Goal: Task Accomplishment & Management: Use online tool/utility

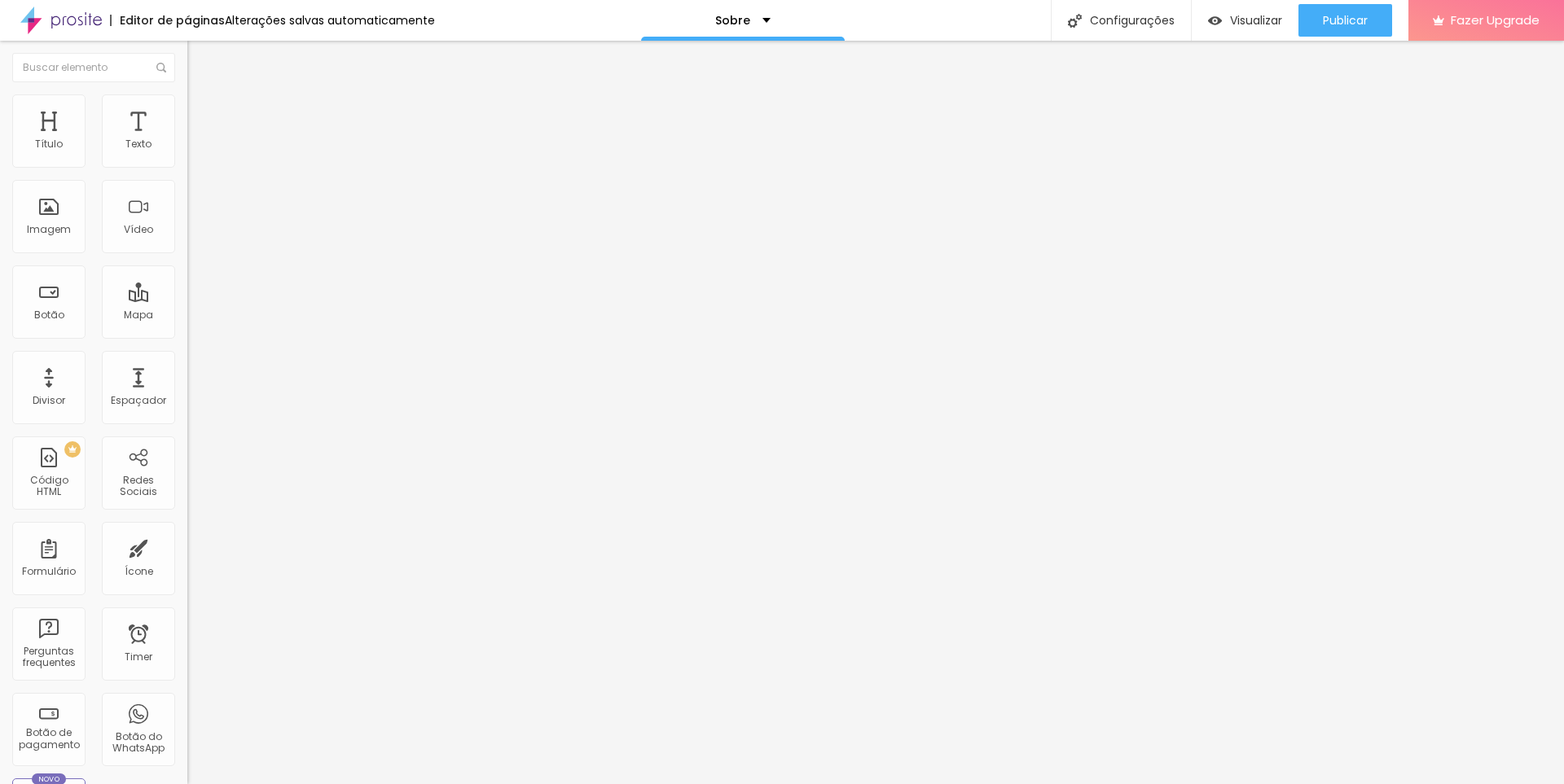
click at [187, 103] on img at bounding box center [195, 102] width 15 height 15
type input "95"
type input "90"
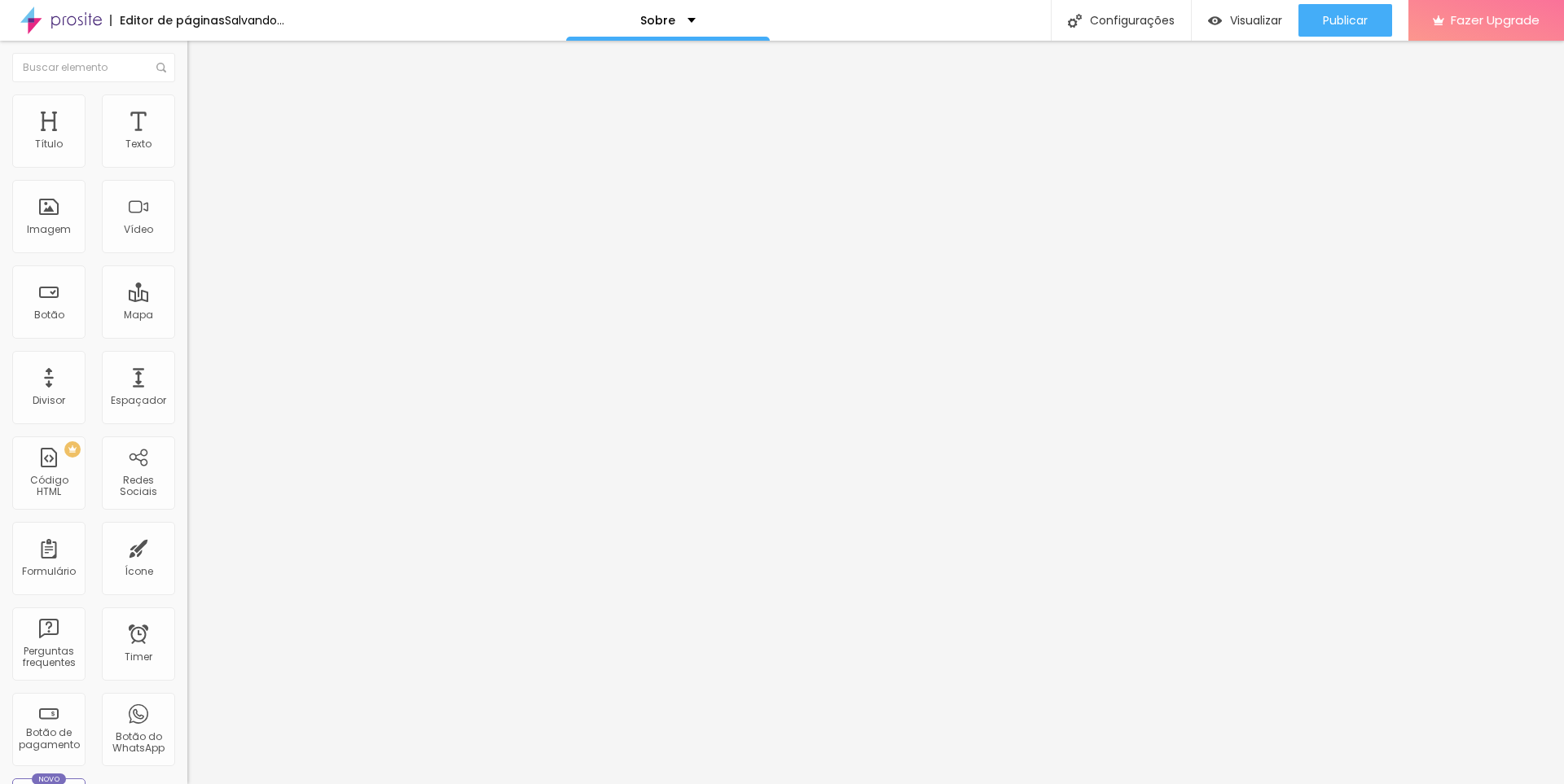
type input "85"
type input "80"
type input "85"
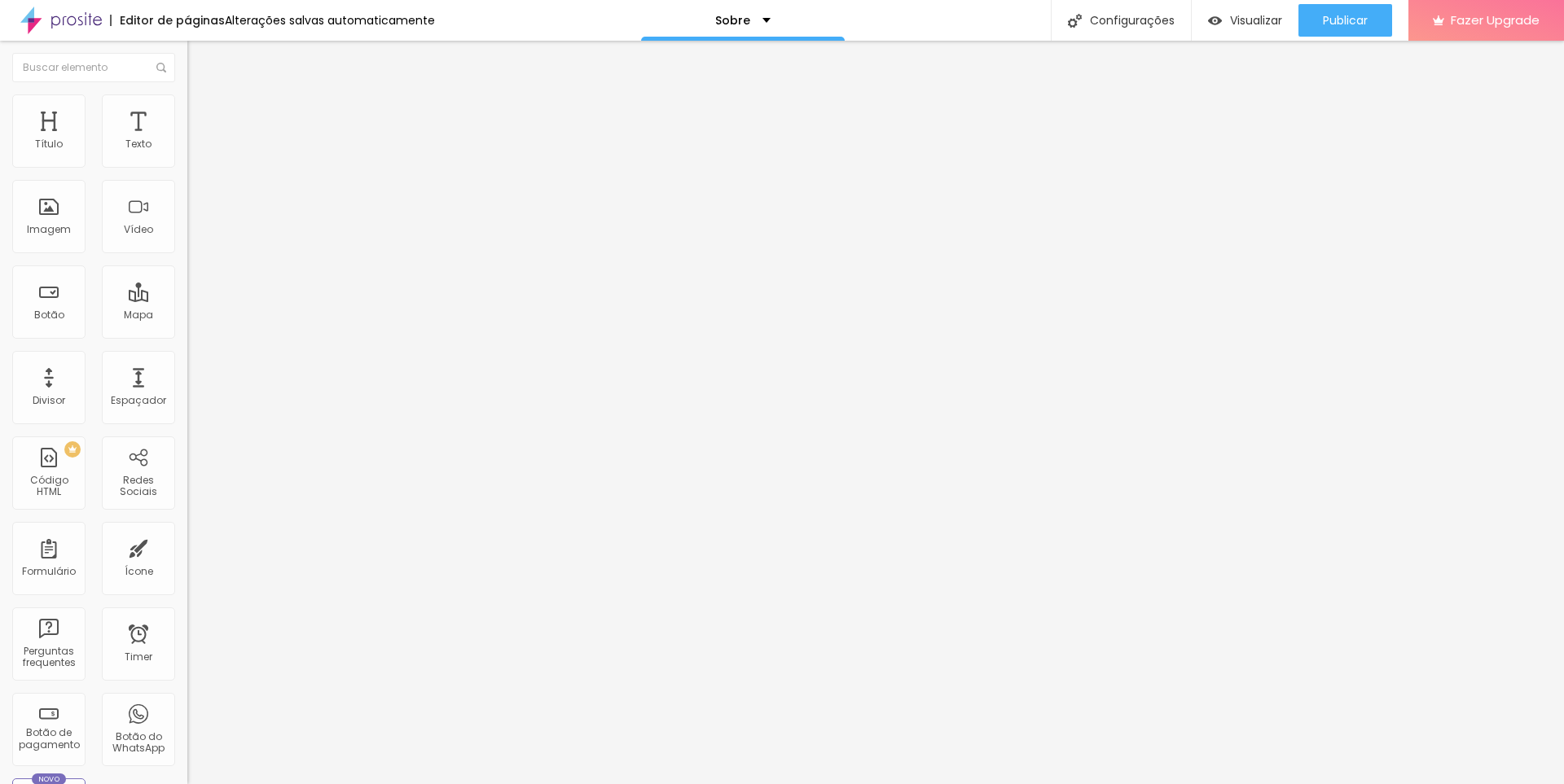
type input "85"
type input "90"
drag, startPoint x: 170, startPoint y: 178, endPoint x: 152, endPoint y: 176, distance: 18.1
type input "90"
click at [187, 167] on input "range" at bounding box center [240, 161] width 105 height 13
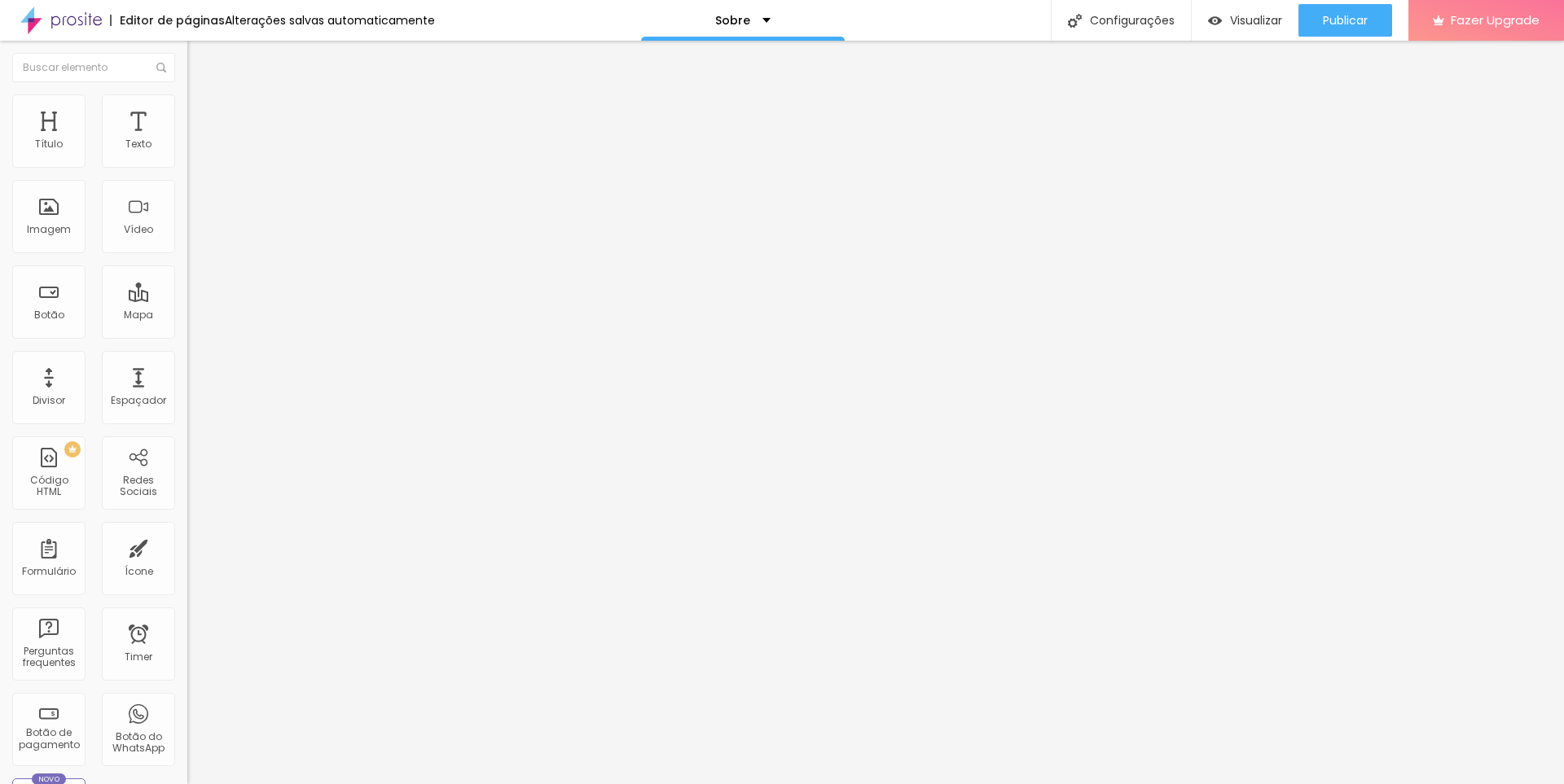
click at [292, 784] on div "Subindo 1/1 arquivos" at bounding box center [782, 789] width 1564 height 10
click at [285, 784] on div at bounding box center [782, 794] width 1564 height 0
click at [187, 102] on img at bounding box center [195, 102] width 15 height 15
click at [187, 111] on img at bounding box center [195, 118] width 15 height 15
click at [187, 93] on img at bounding box center [195, 86] width 15 height 15
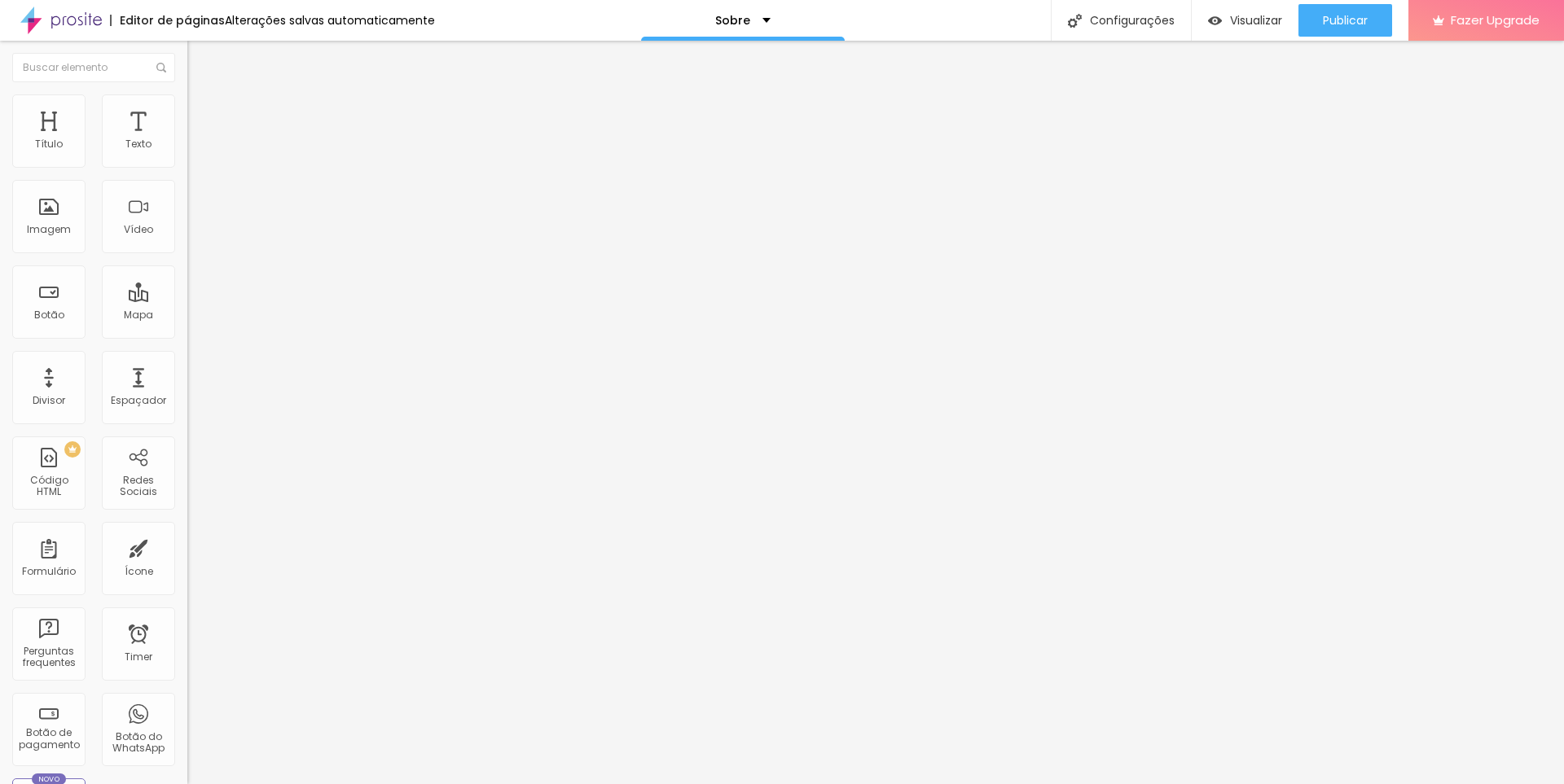
click at [187, 98] on img at bounding box center [195, 102] width 15 height 15
click at [187, 111] on img at bounding box center [195, 118] width 15 height 15
click at [200, 57] on img "button" at bounding box center [206, 60] width 13 height 13
type input "28"
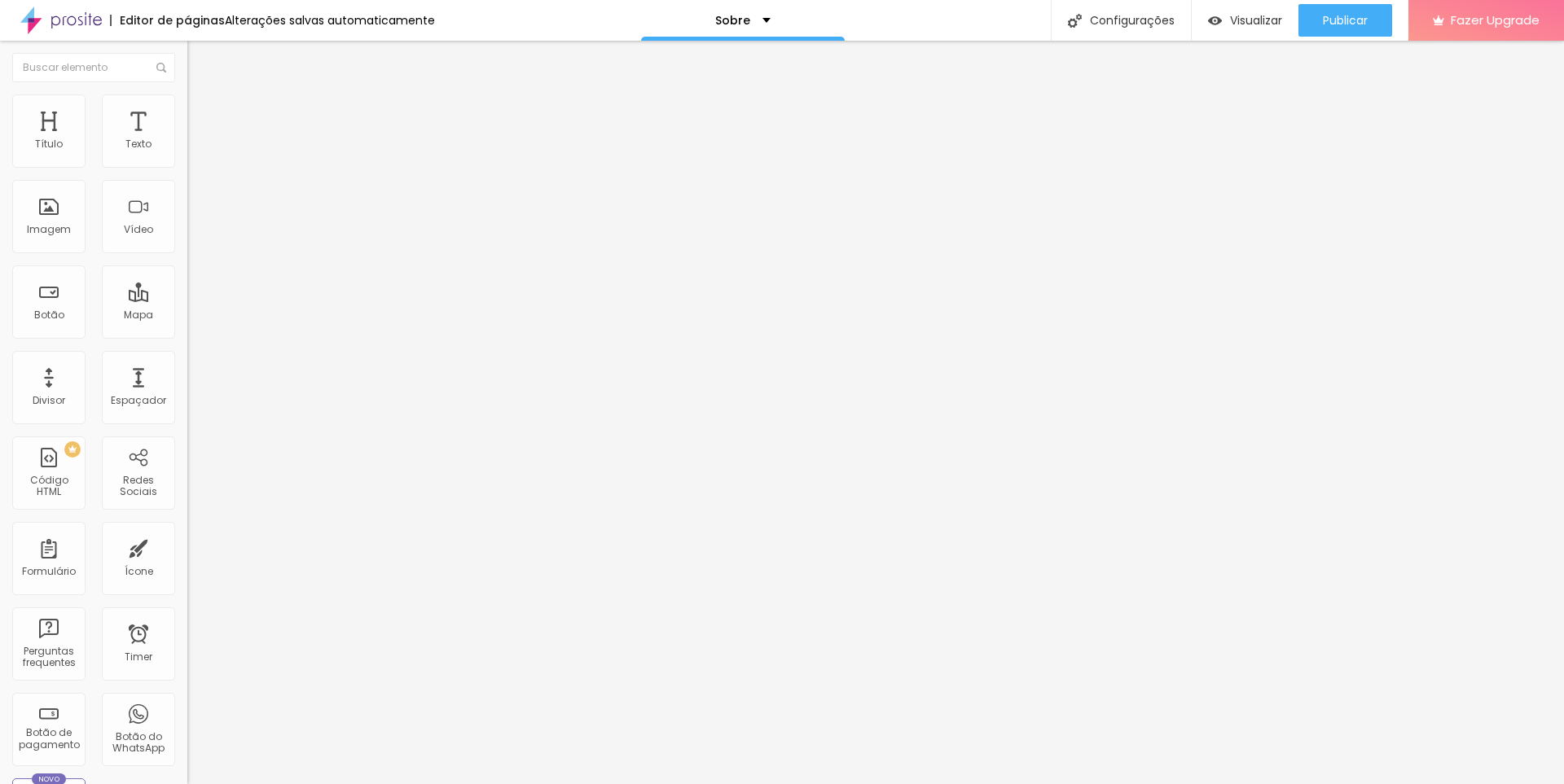
type input "33"
type input "38"
type input "43"
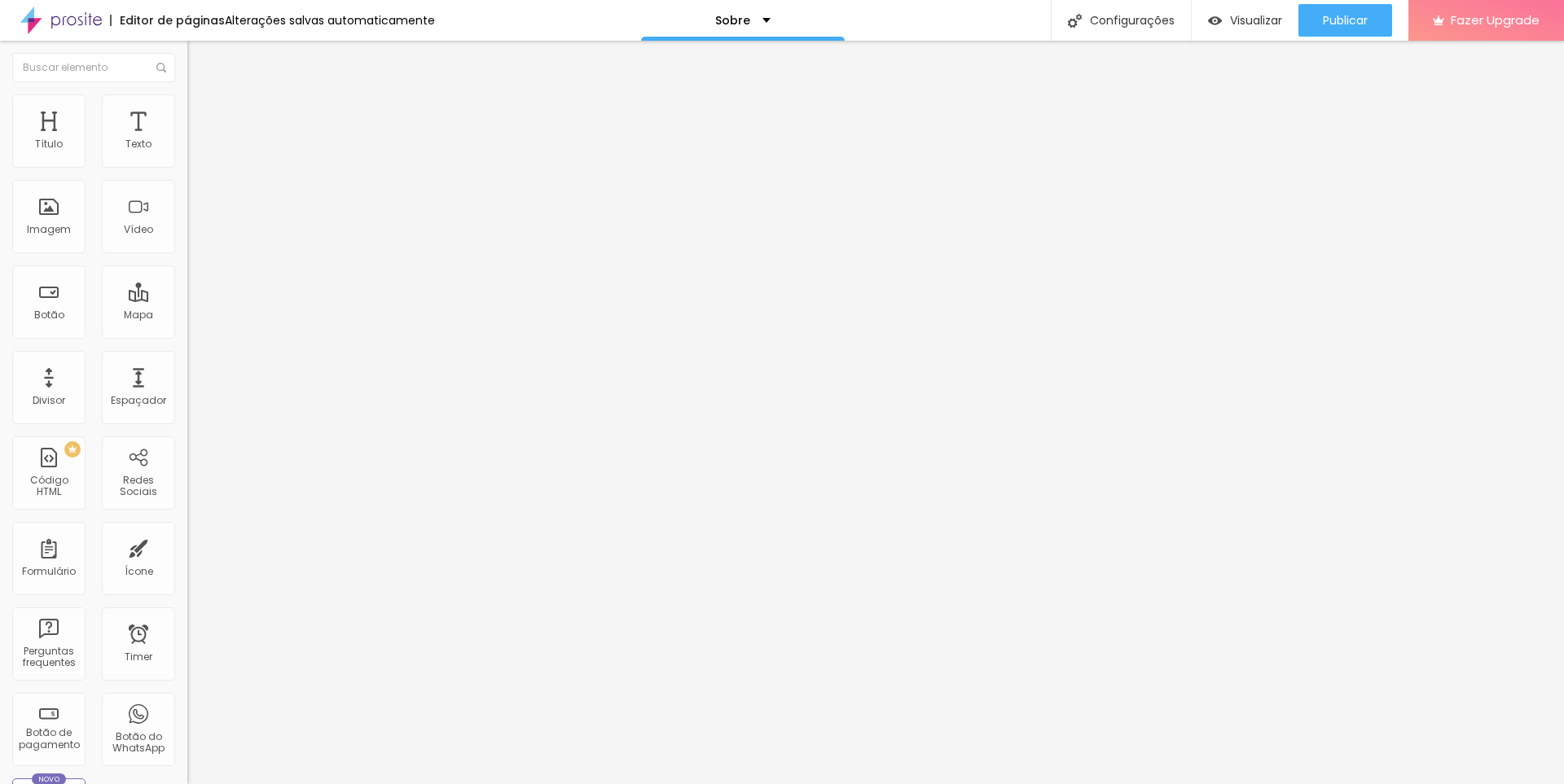
type input "43"
type input "48"
type input "53"
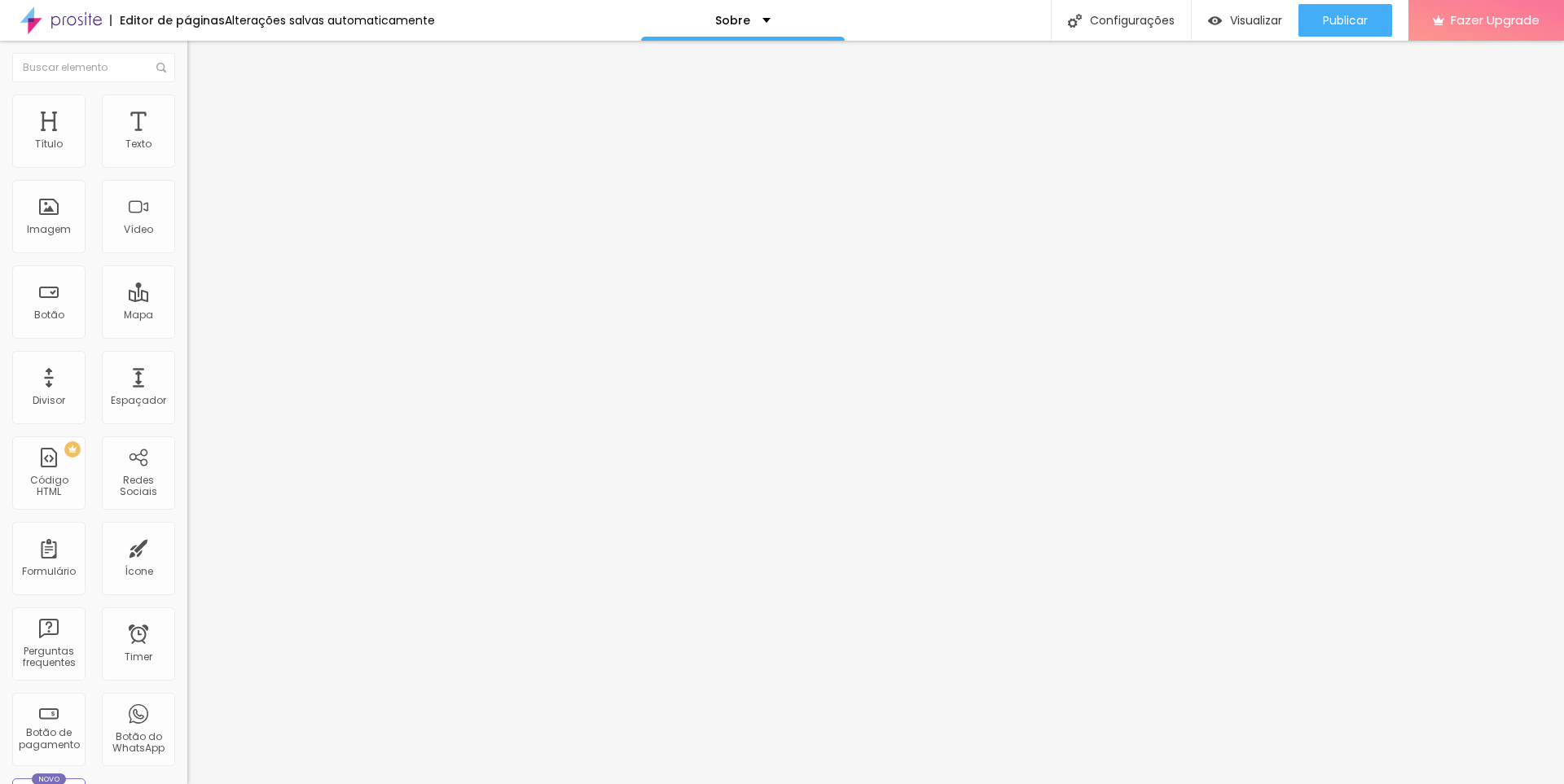
type input "59"
type input "64"
type input "74"
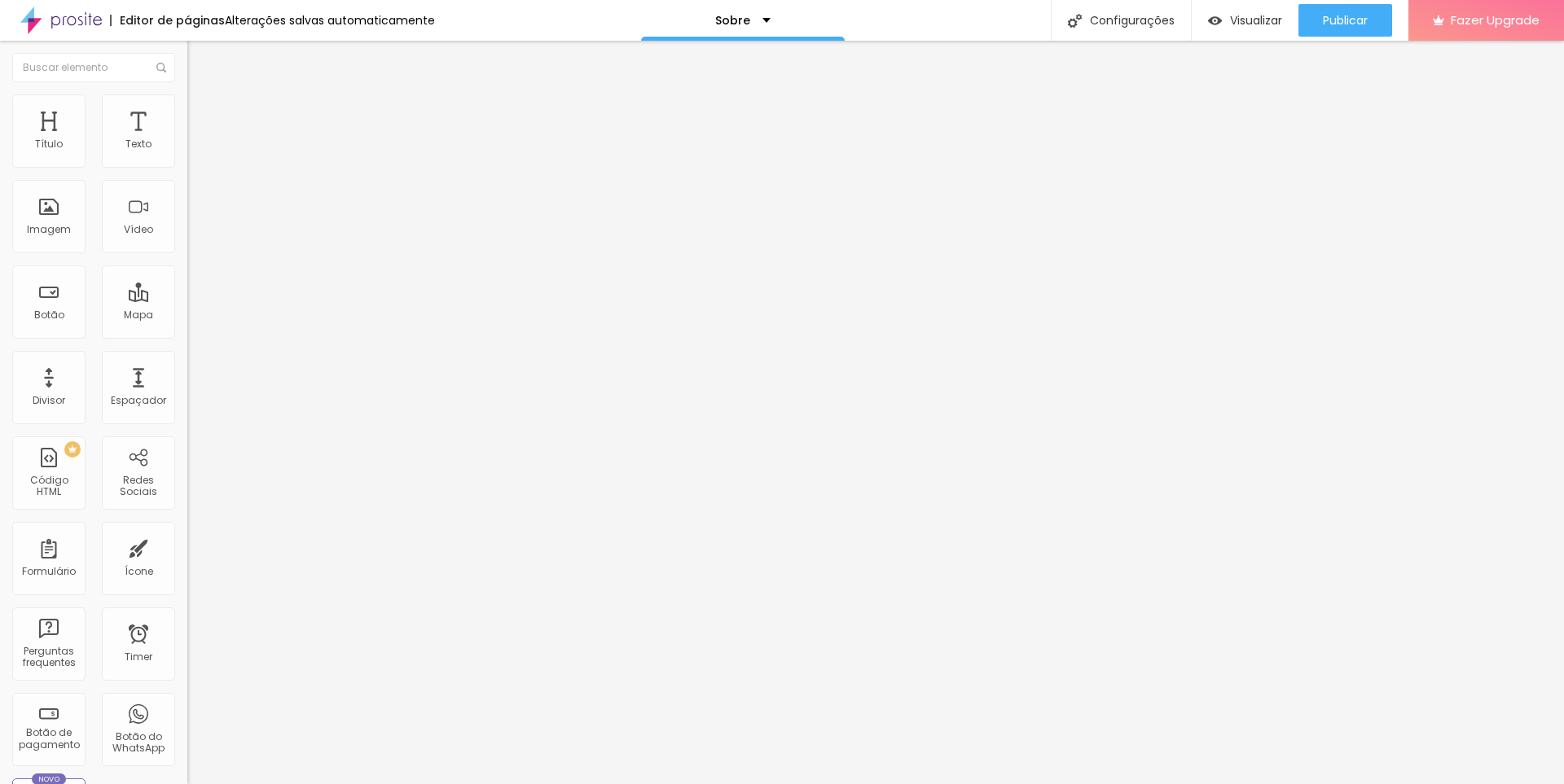
type input "74"
type input "79"
type input "90"
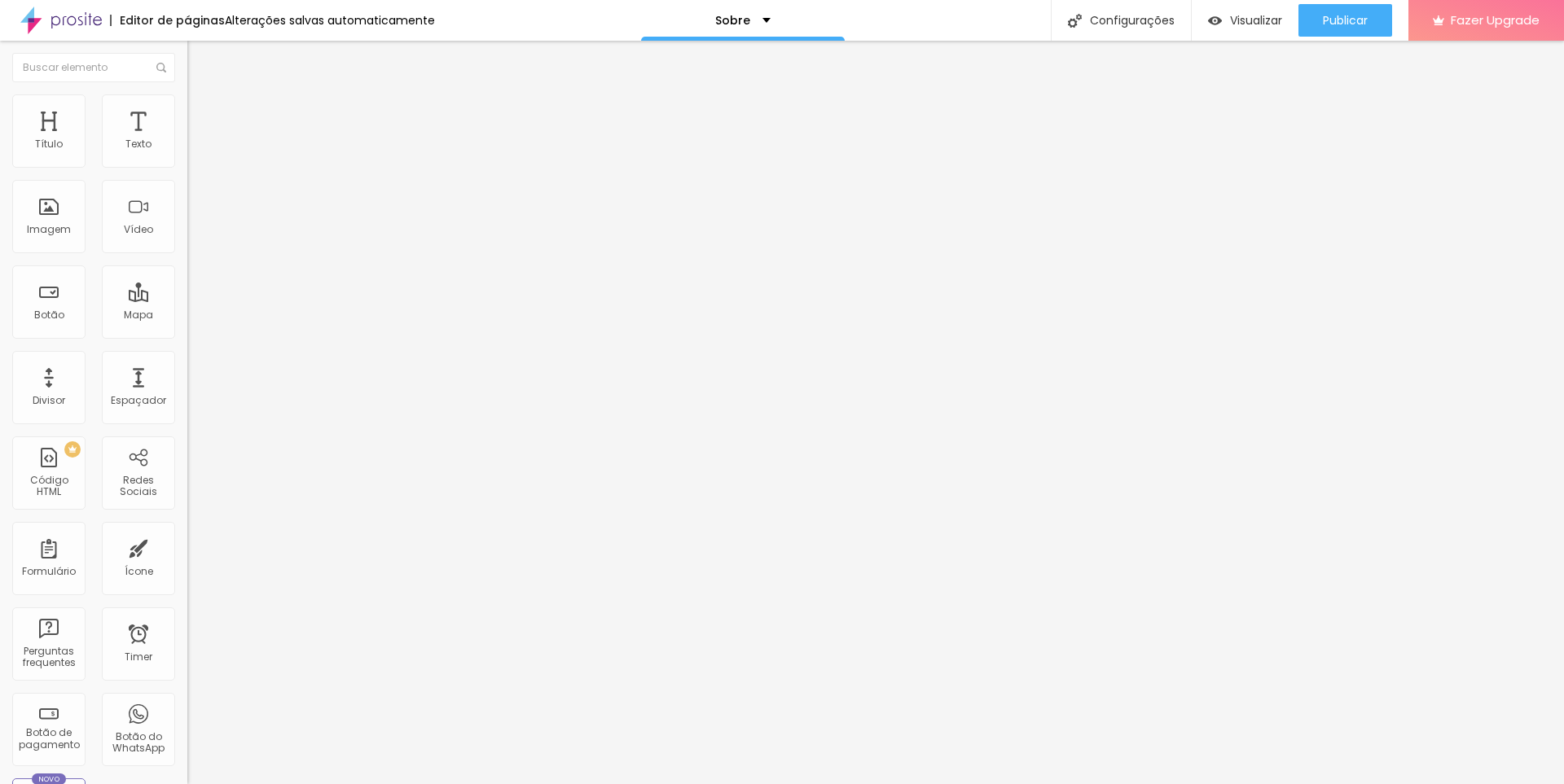
type input "95"
type input "100"
type input "105"
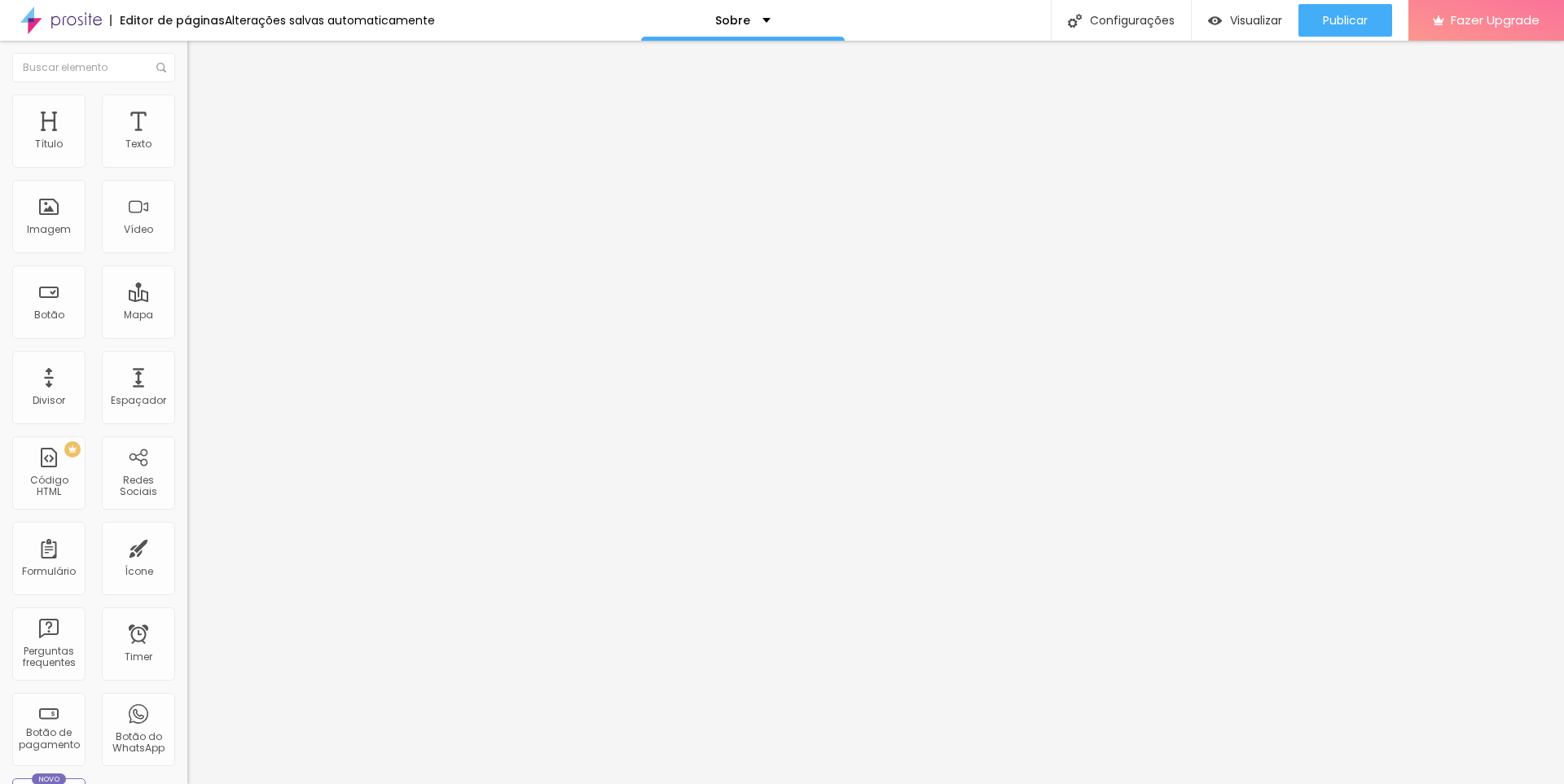
type input "105"
type input "110"
type input "115"
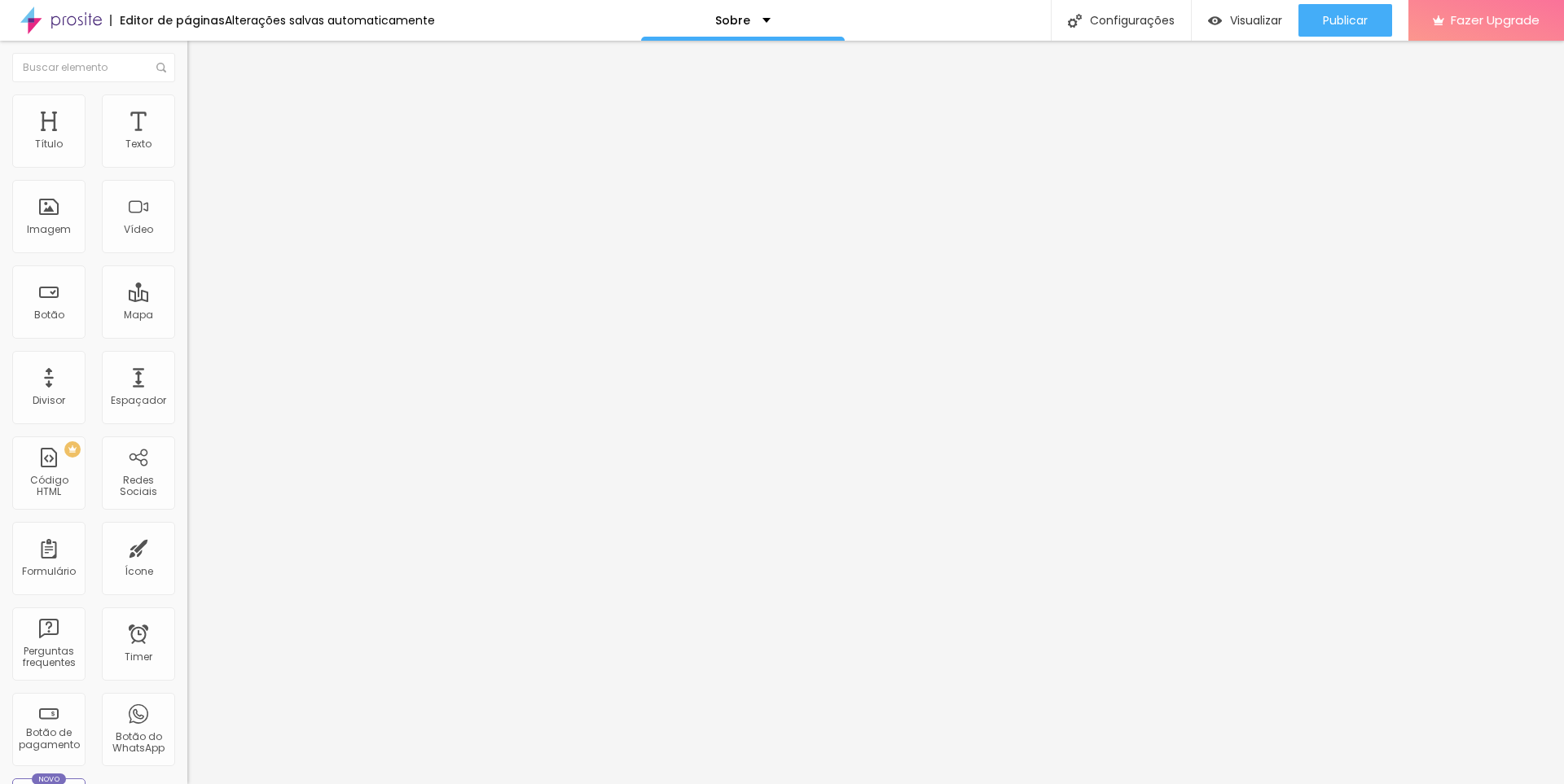
type input "121"
type input "126"
type input "121"
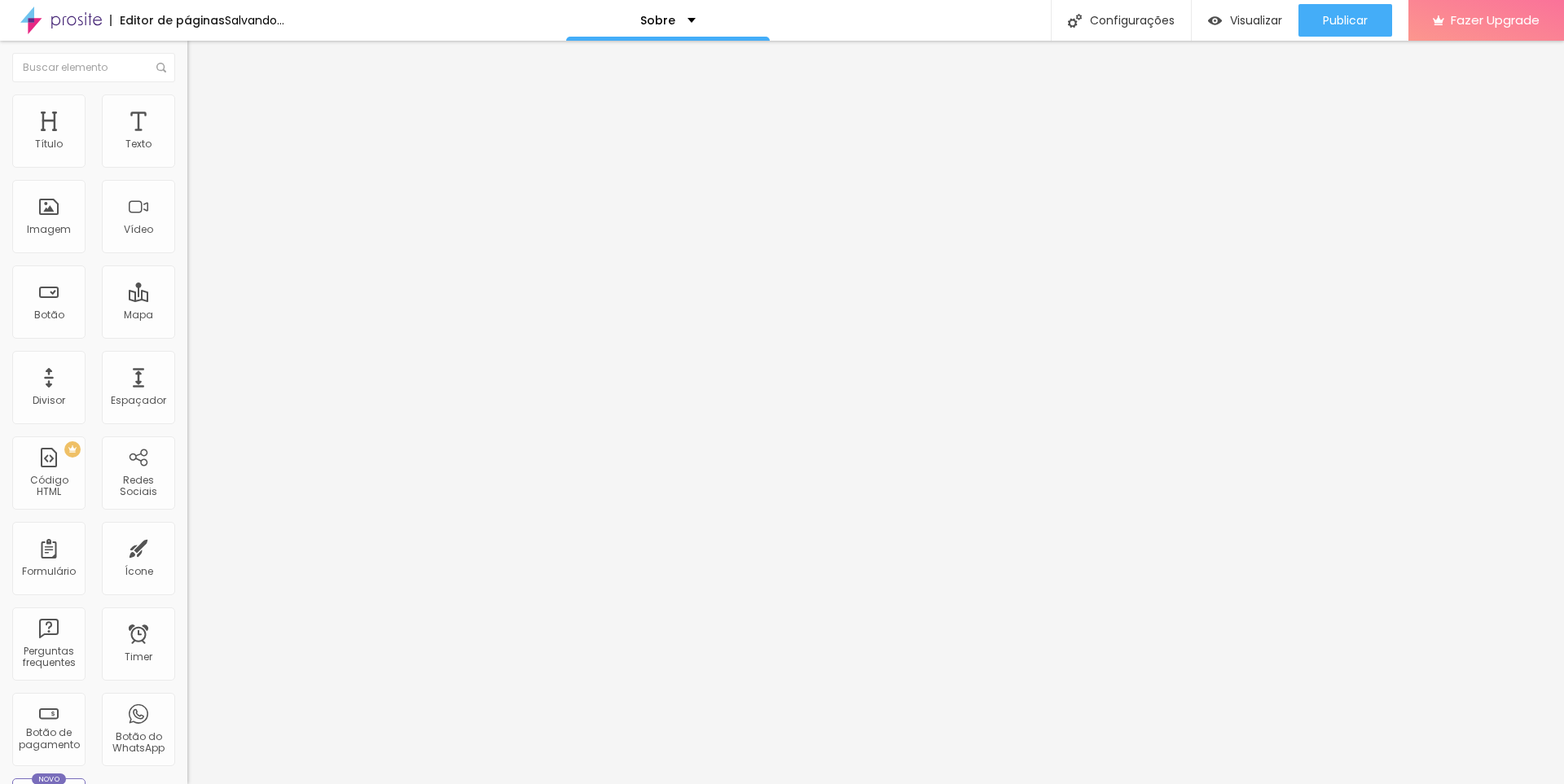
type input "121"
type input "115"
type input "110"
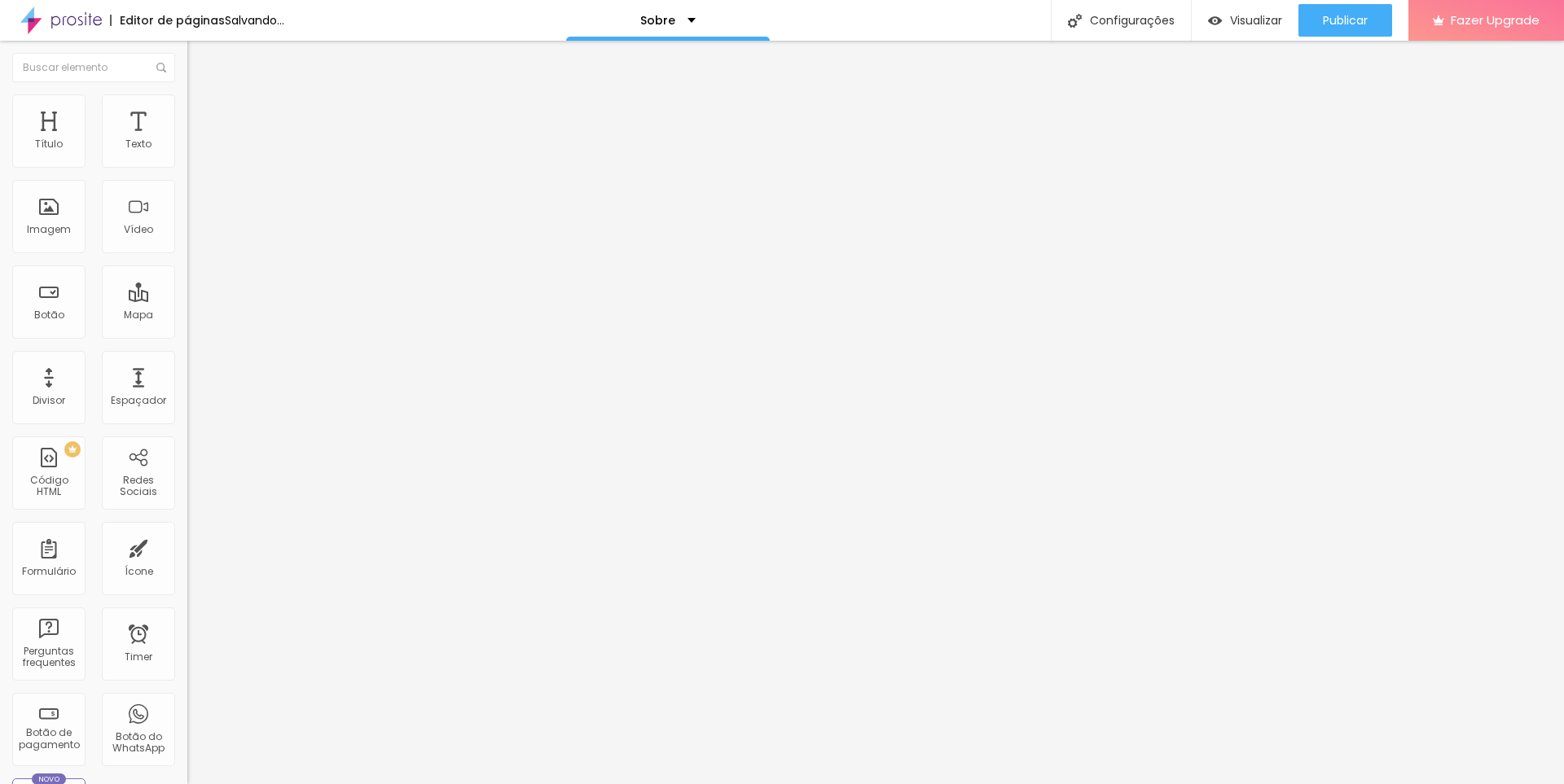
type input "105"
type input "100"
type input "90"
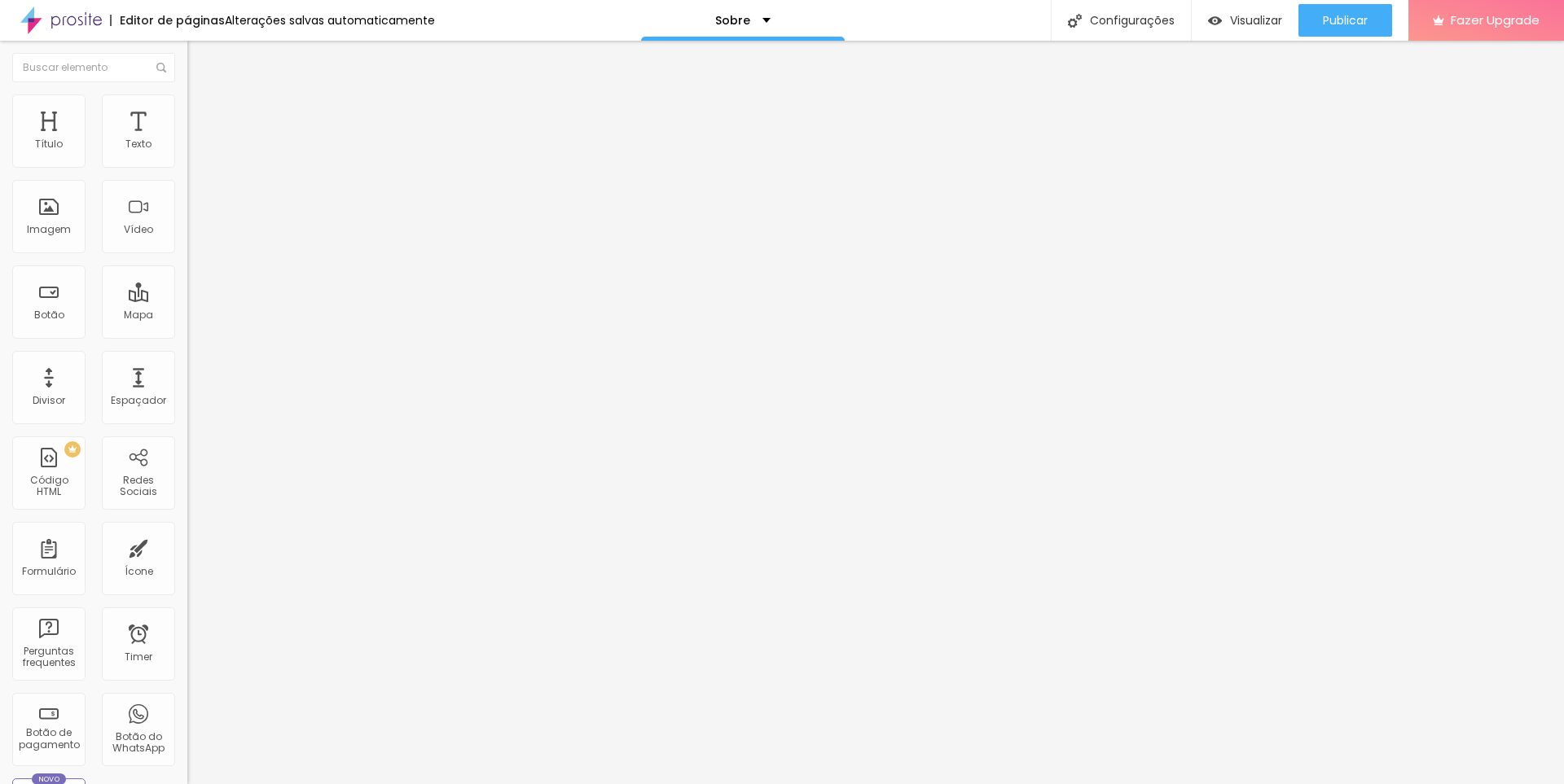
type input "90"
type input "84"
type input "79"
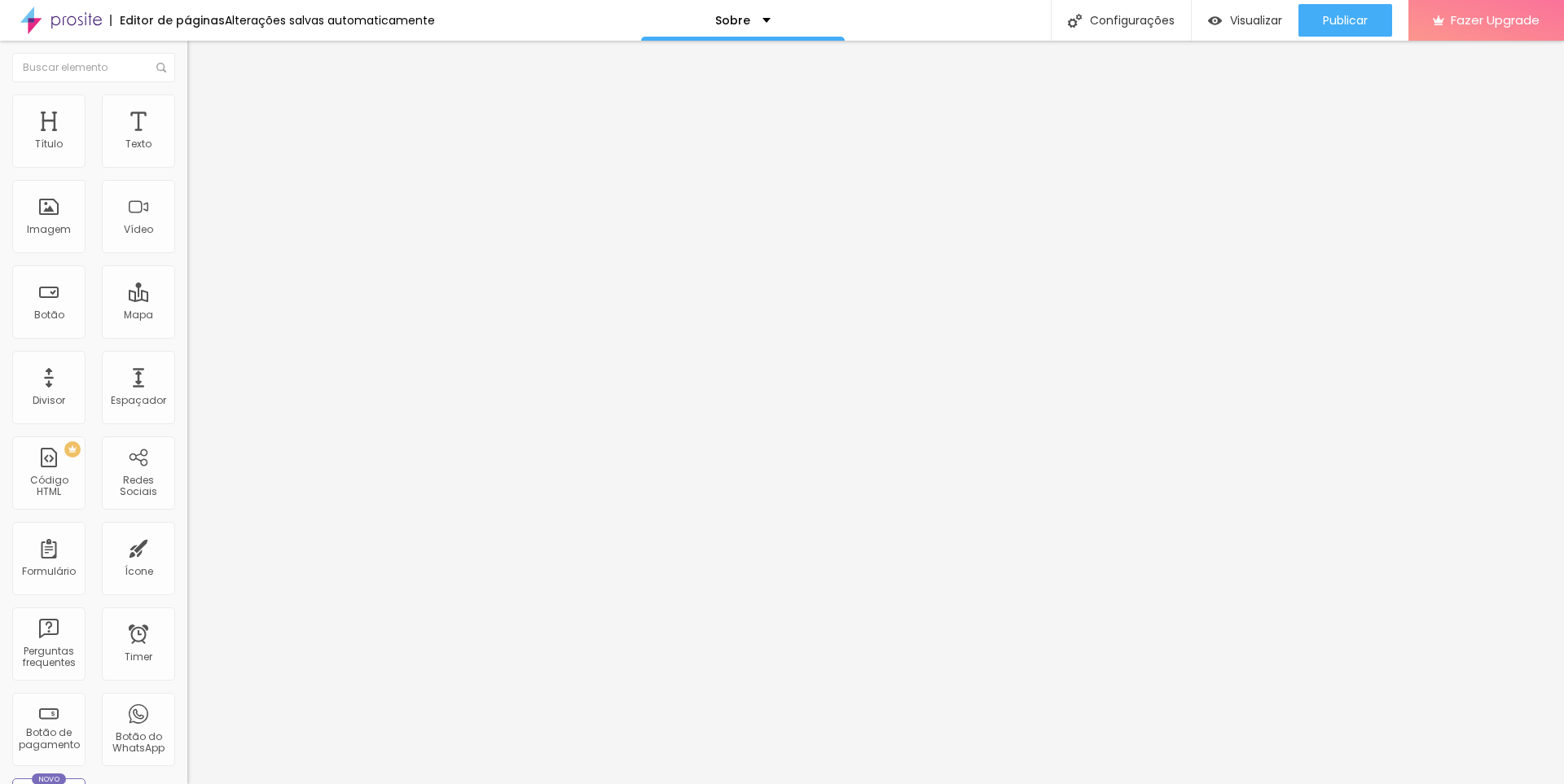
type input "74"
type input "69"
type input "64"
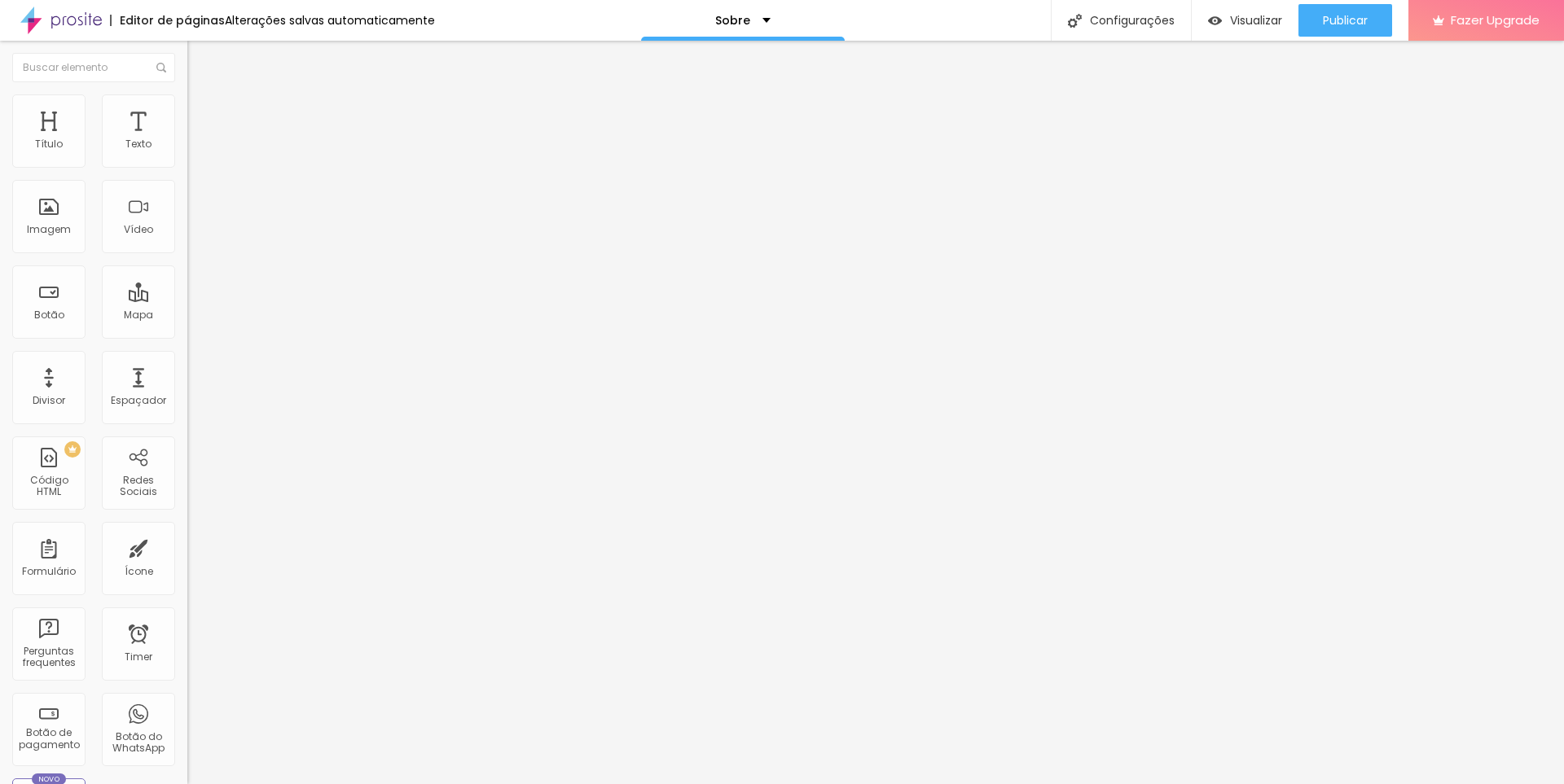
type input "64"
type input "48"
type input "43"
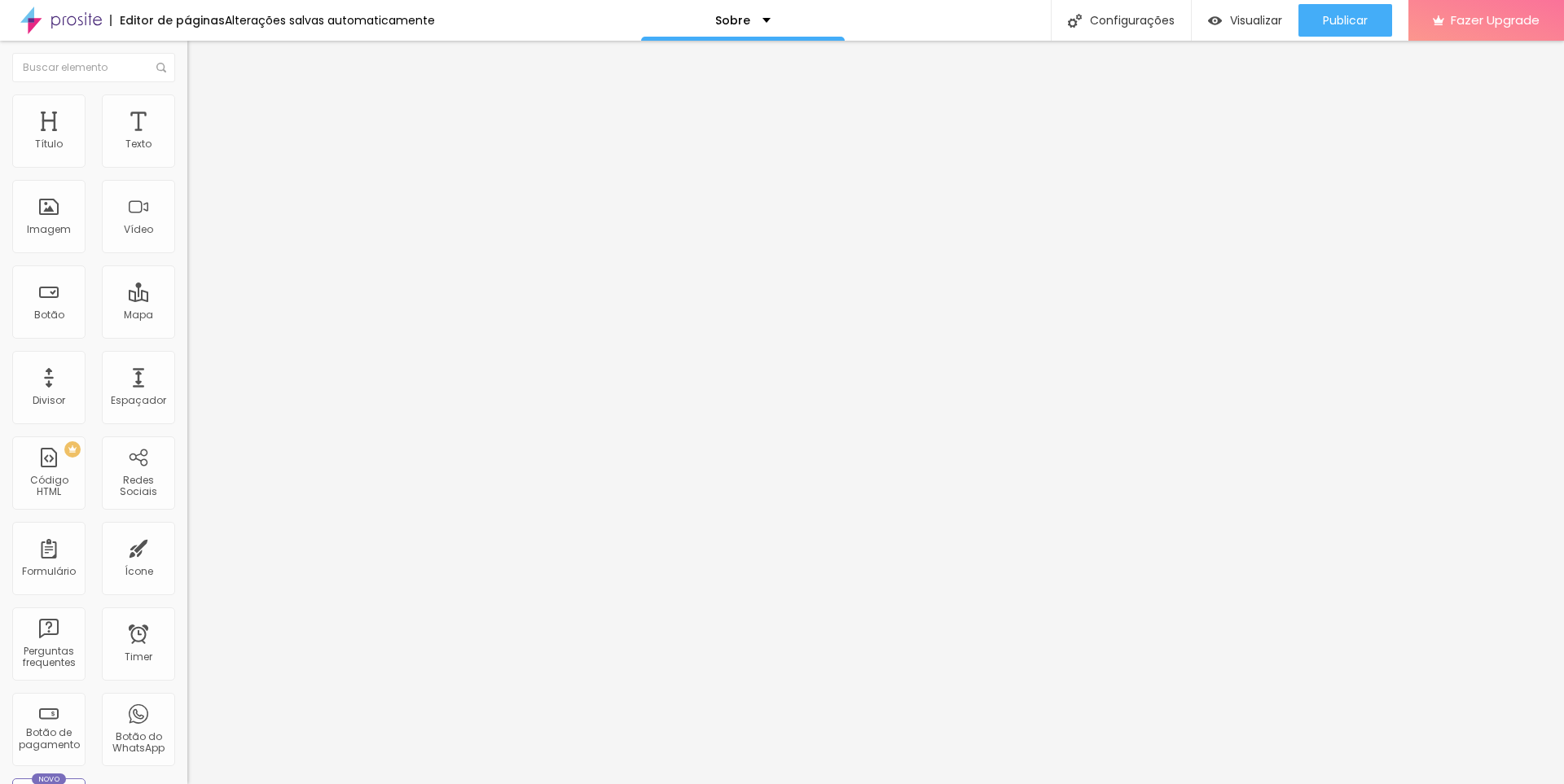
type input "38"
type input "28"
type input "22"
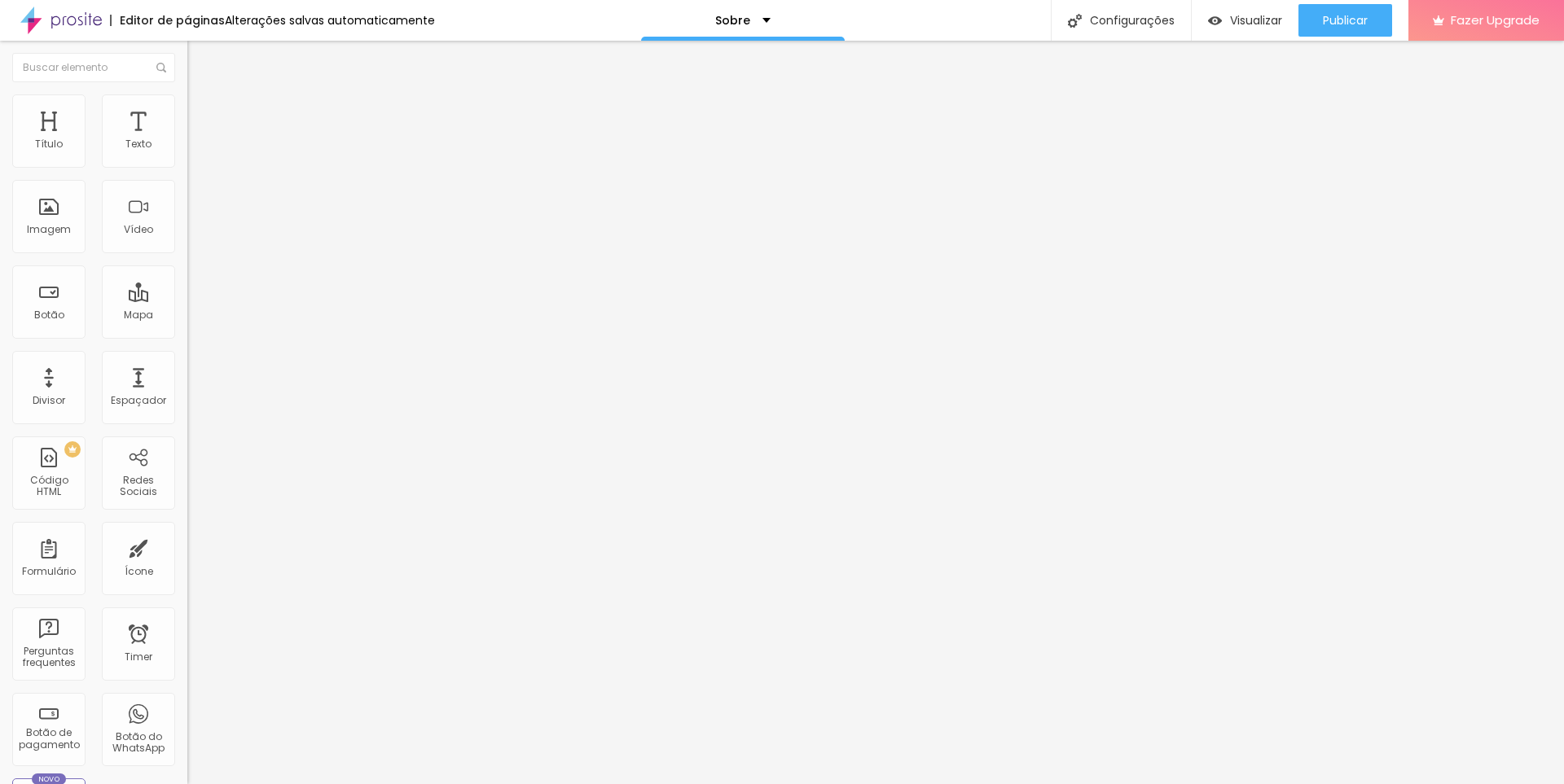
type input "22"
type input "12"
type input "10"
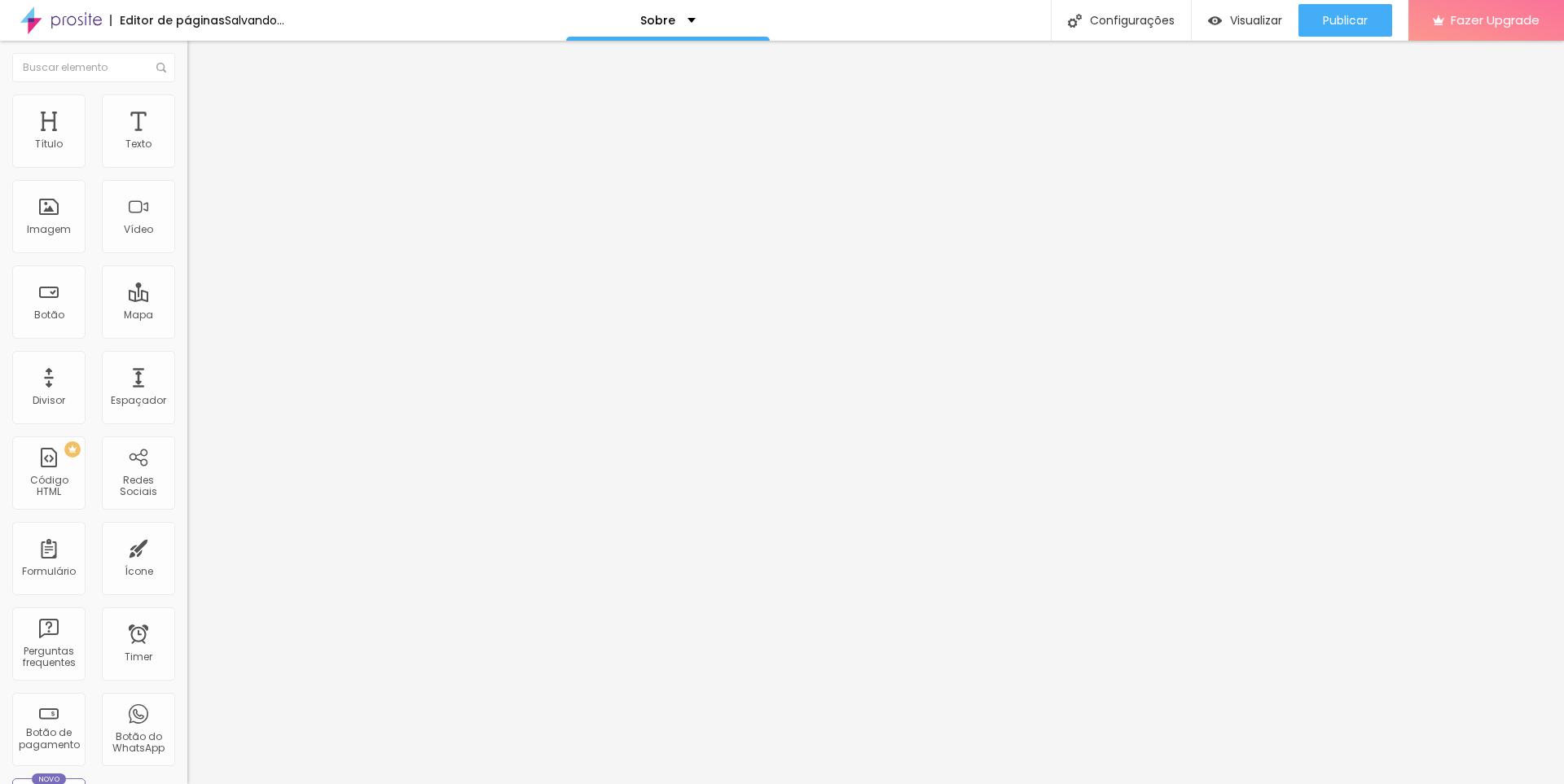
type input "17"
type input "22"
type input "28"
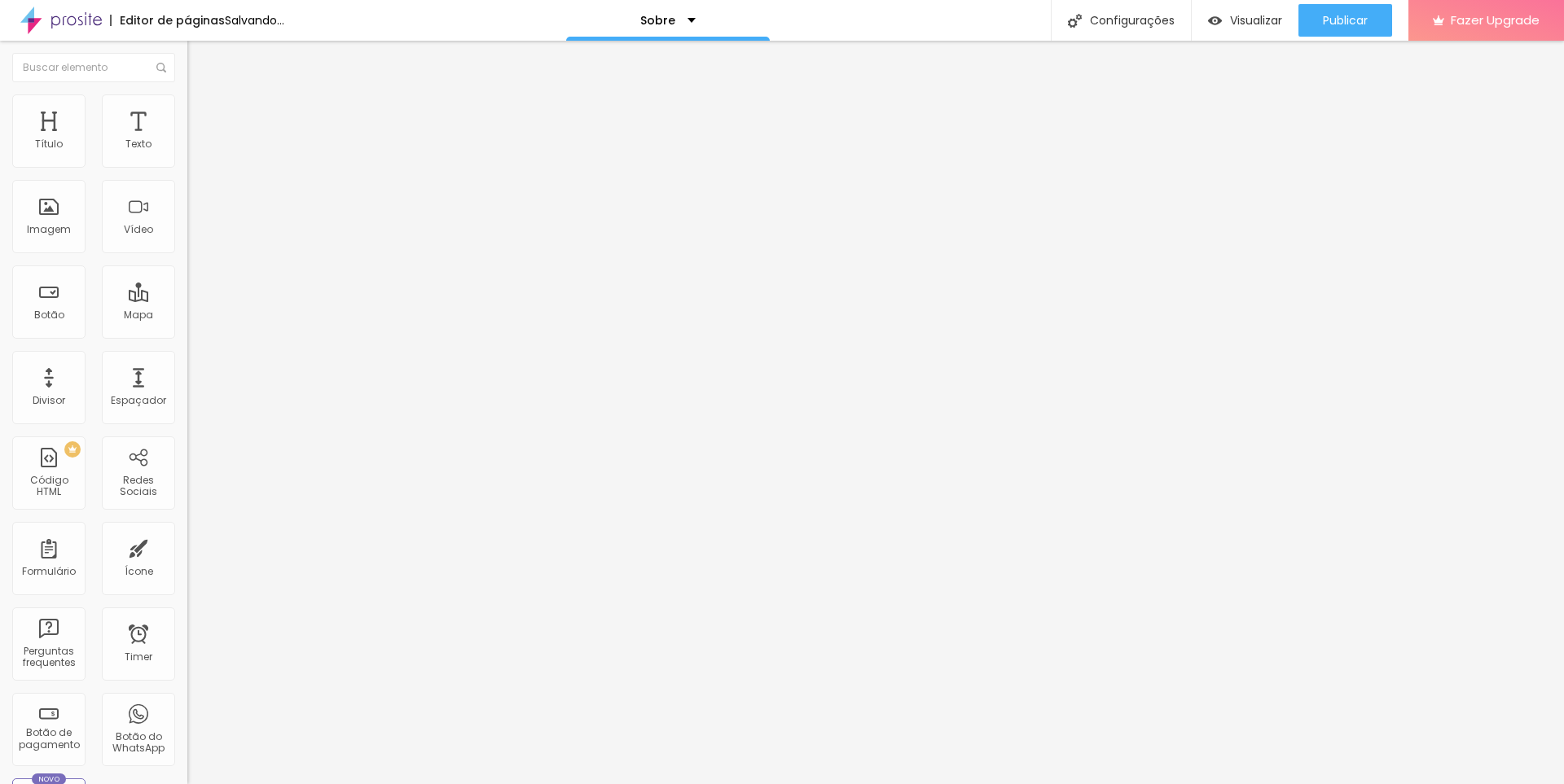
type input "28"
type input "33"
type input "38"
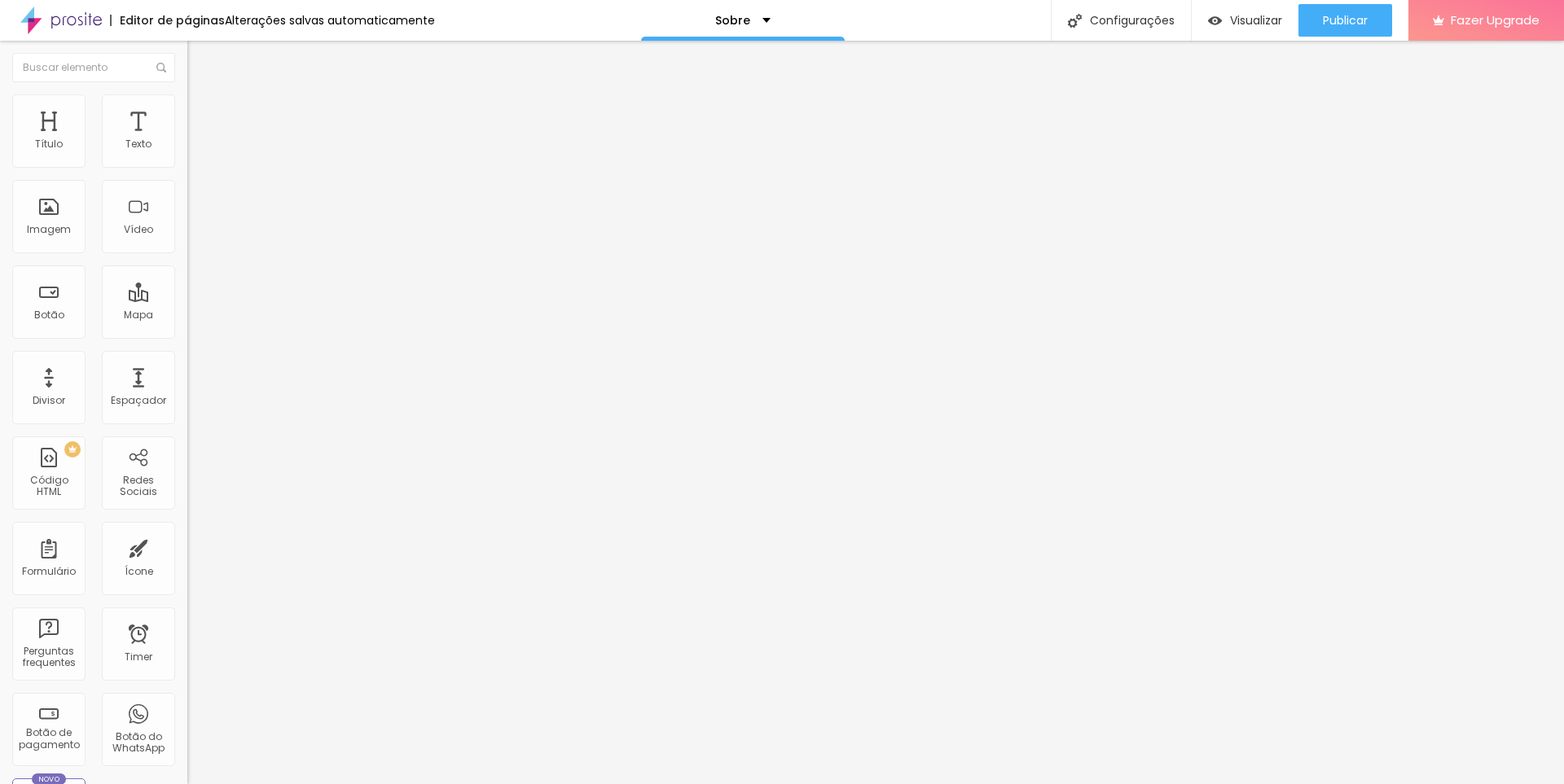
type input "43"
type input "48"
type input "53"
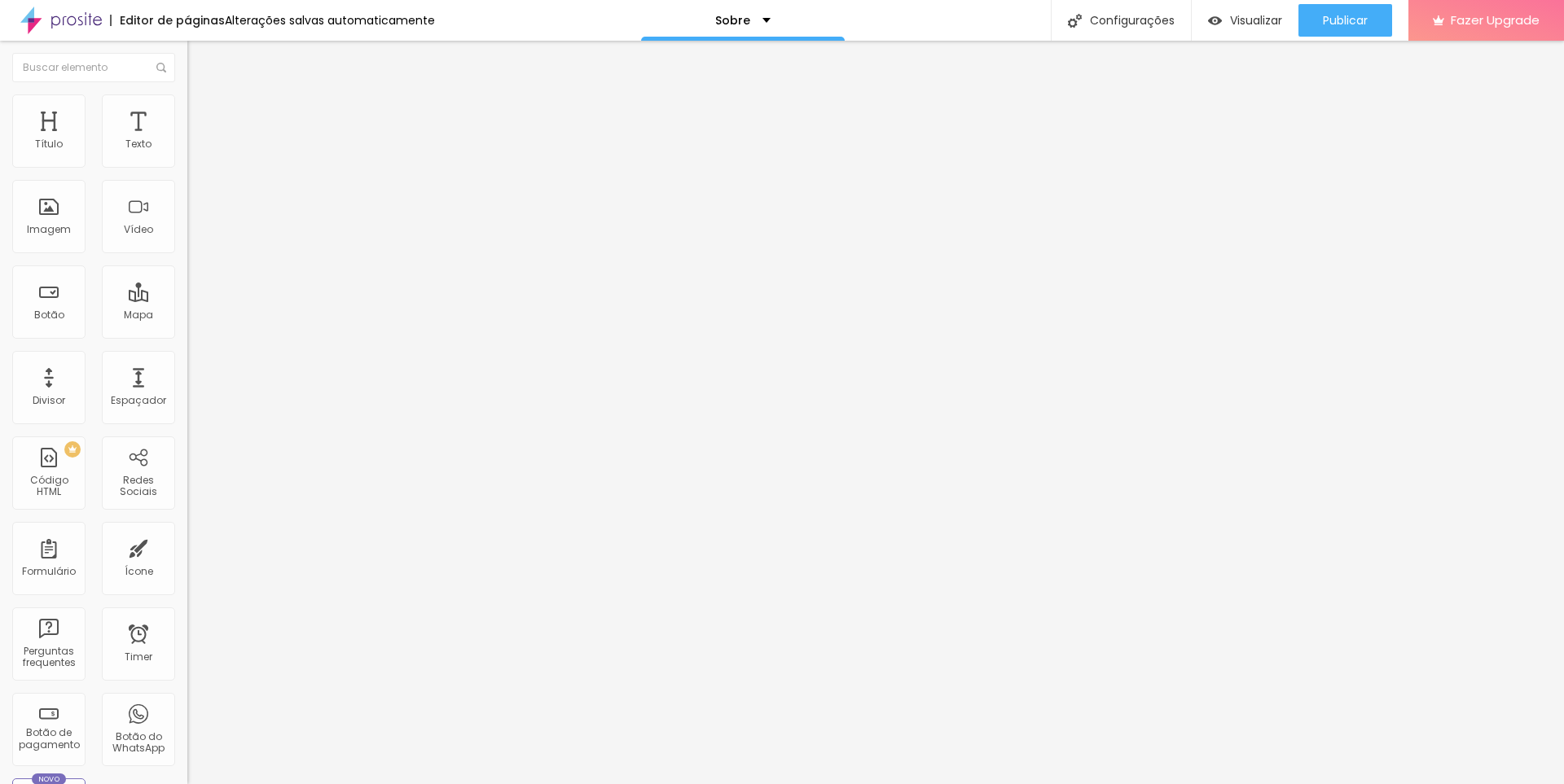
type input "53"
type input "59"
type input "64"
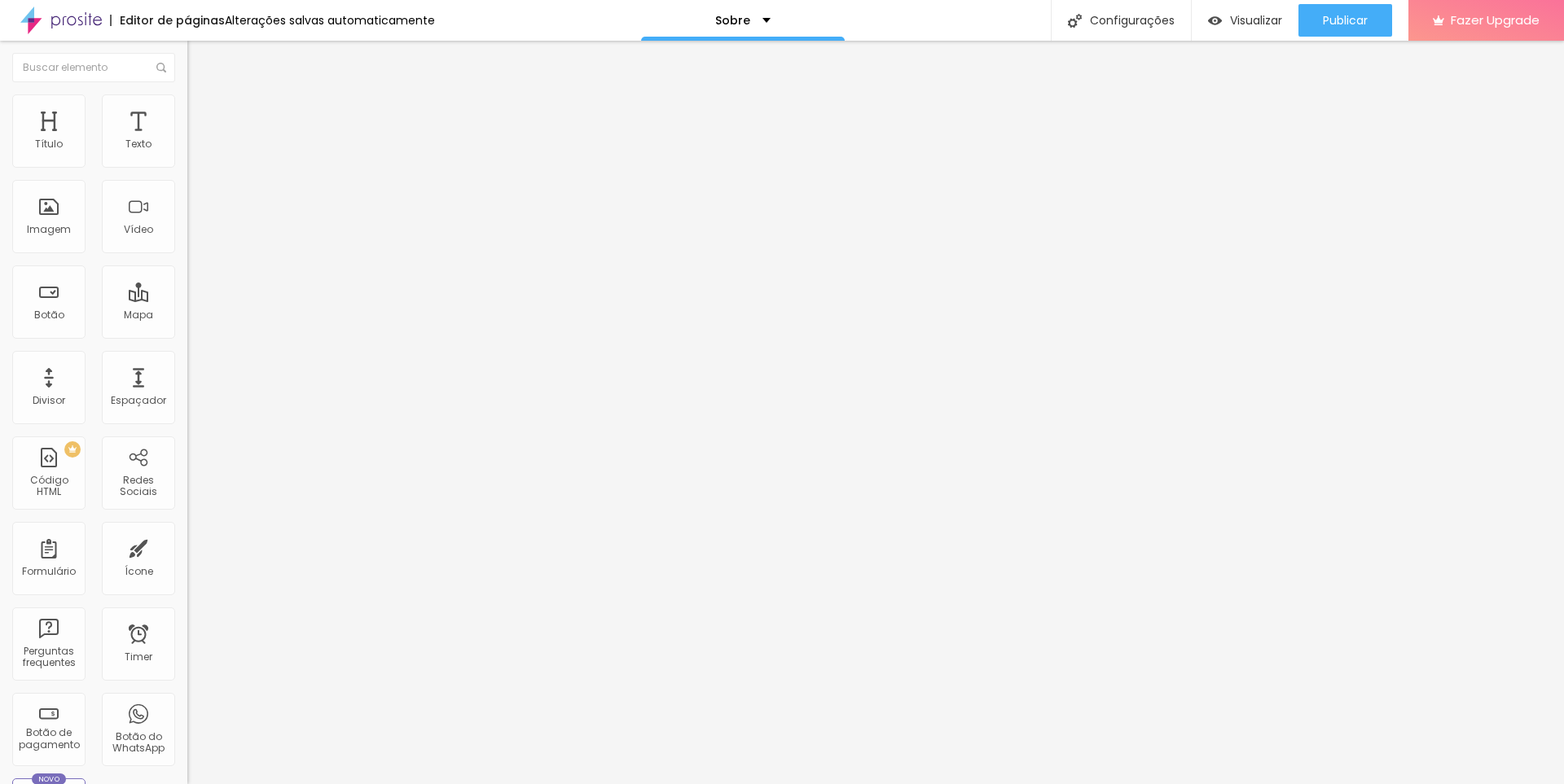
type input "74"
type input "69"
type input "64"
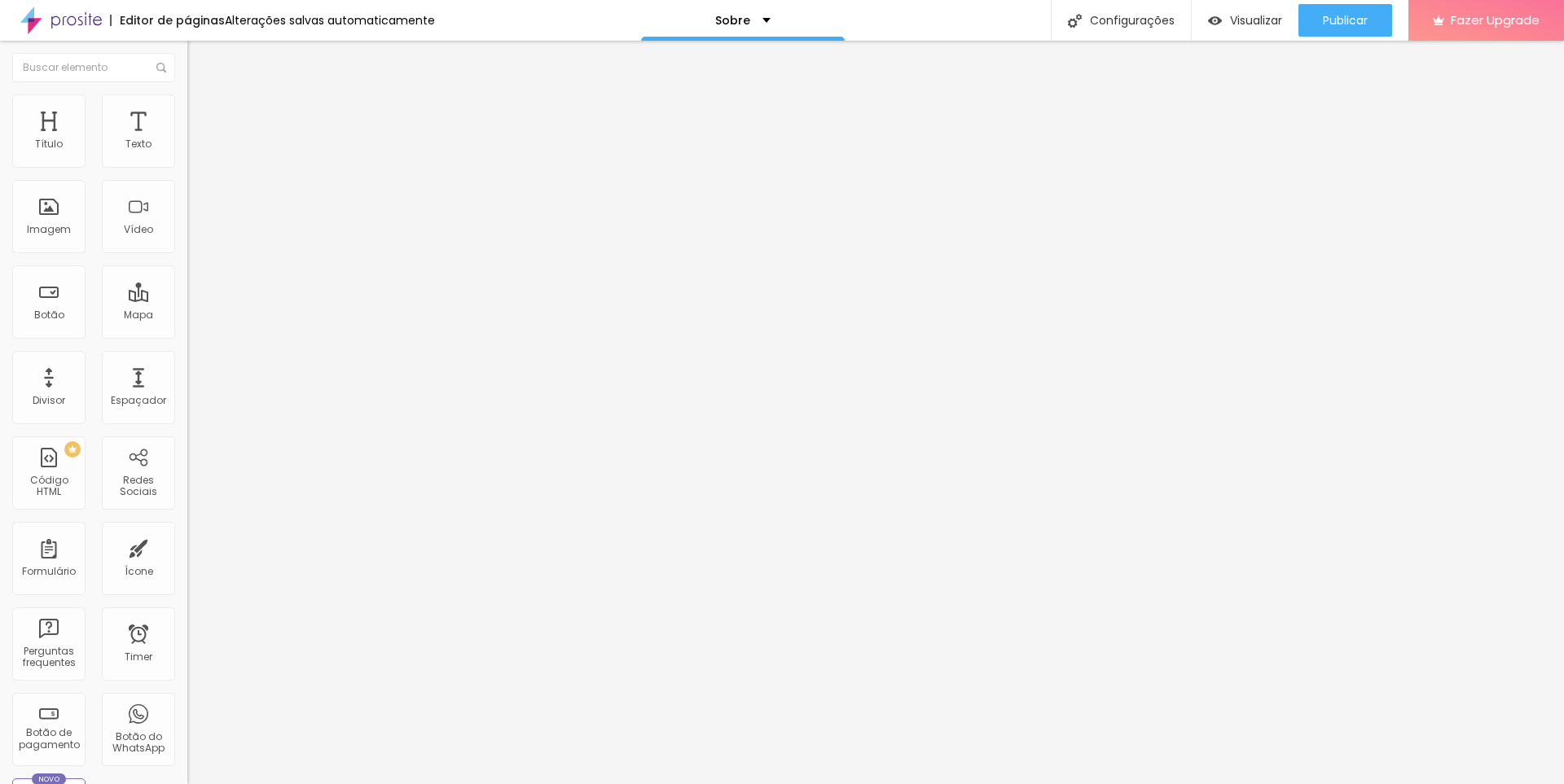
type input "64"
type input "59"
type input "53"
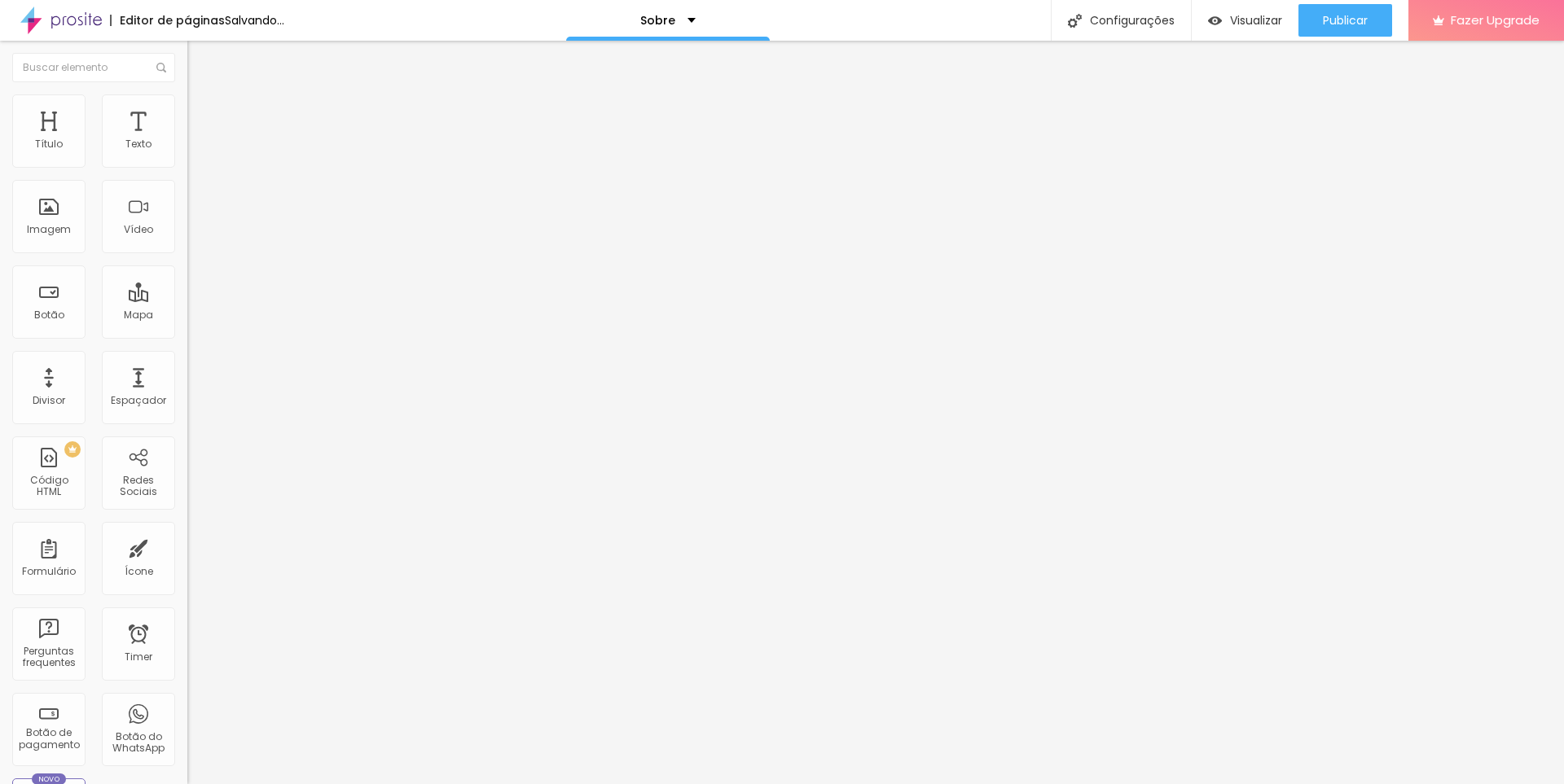
type input "48"
type input "43"
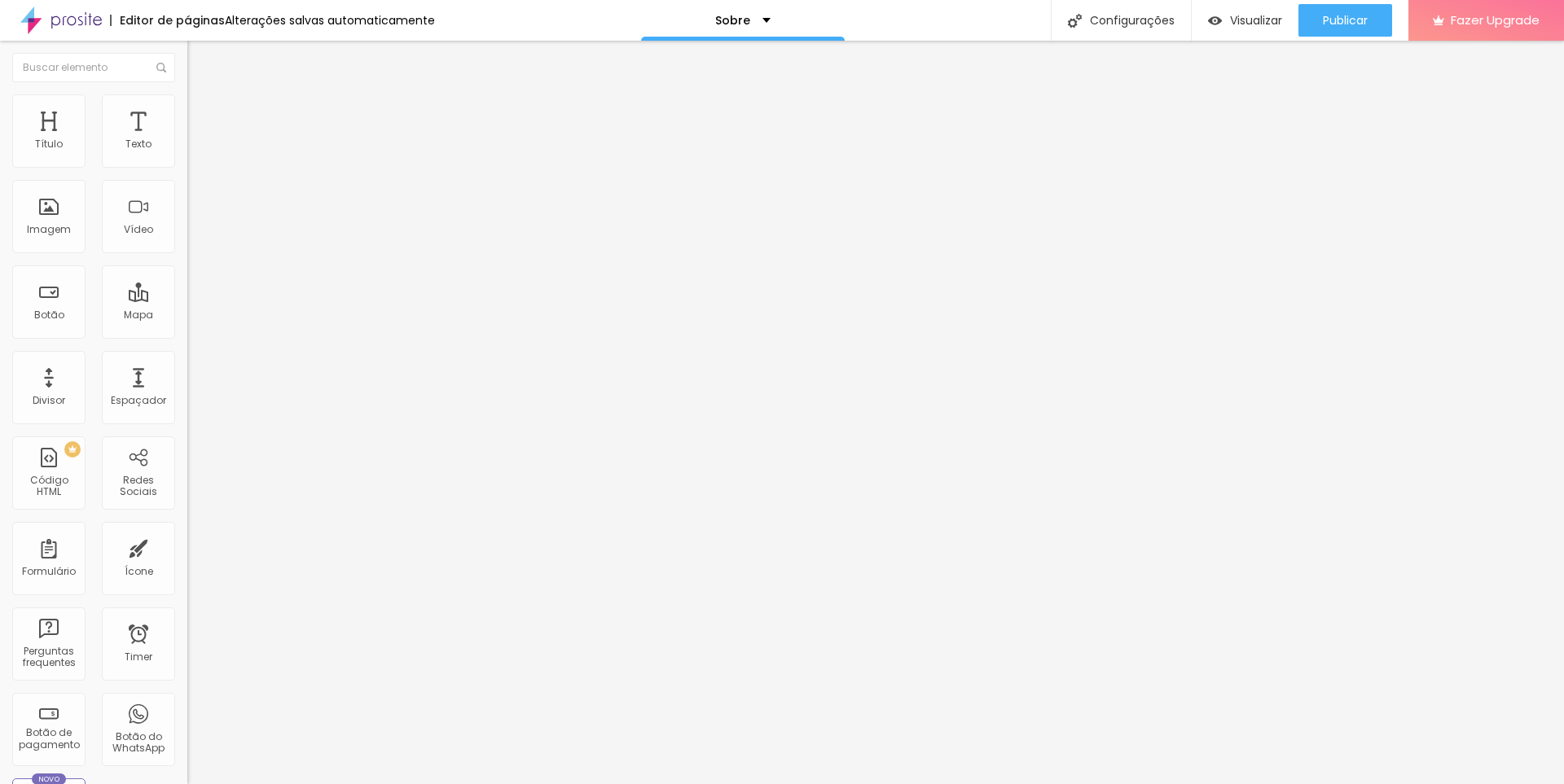
click at [187, 300] on input "range" at bounding box center [240, 306] width 105 height 13
type input "33"
type input "28"
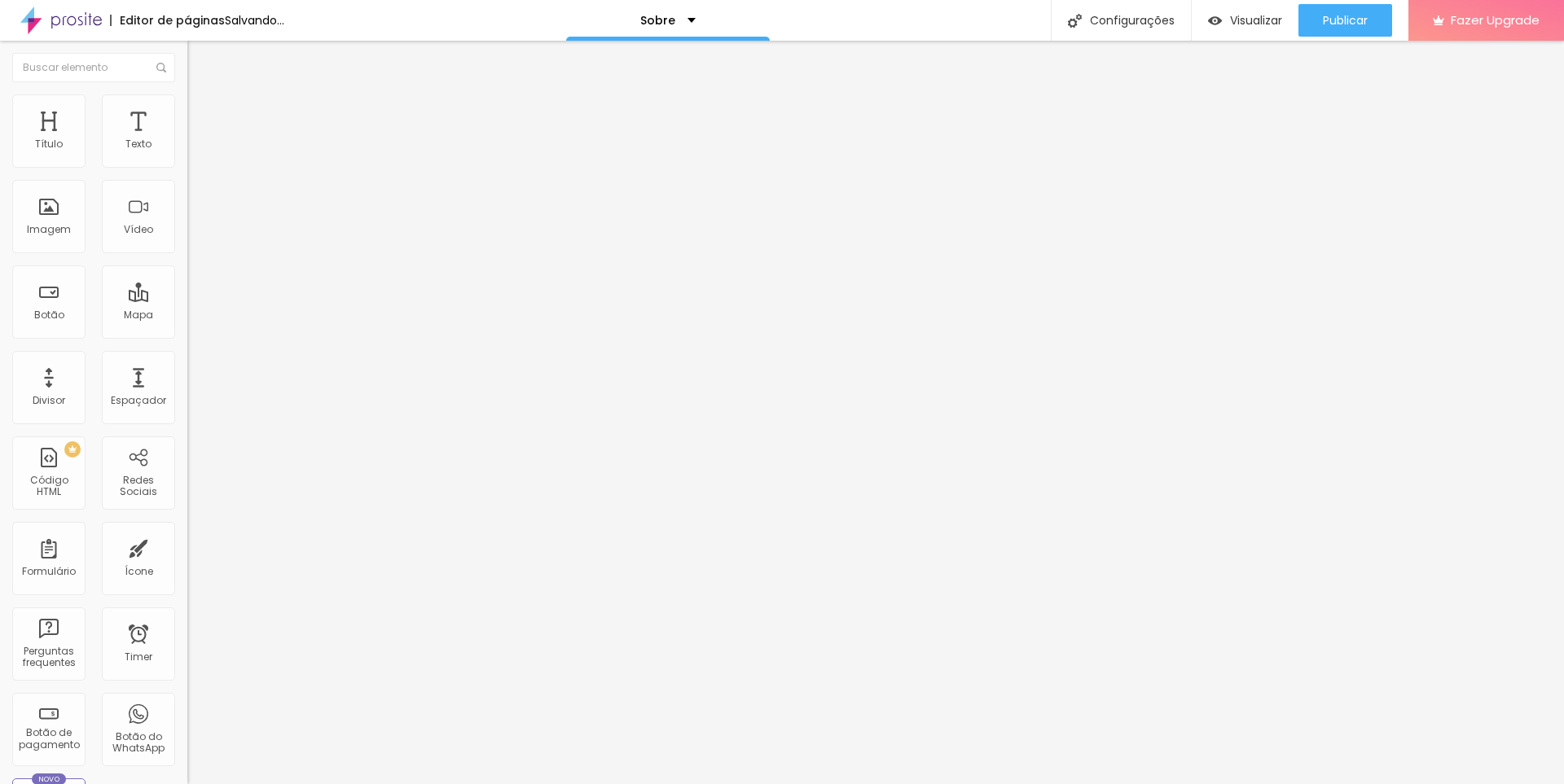
type input "22"
type input "17"
type input "12"
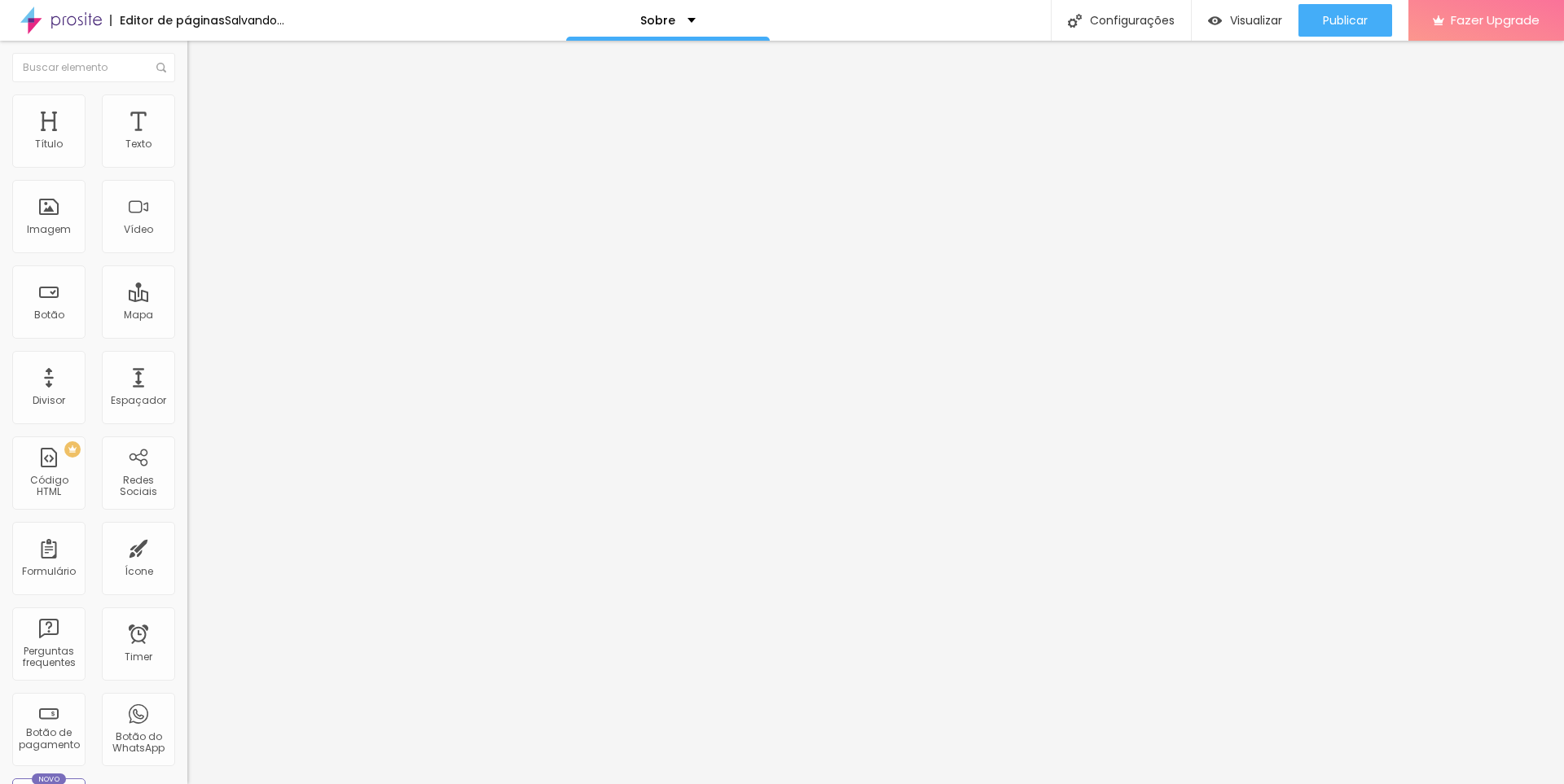
type input "12"
type input "17"
type input "22"
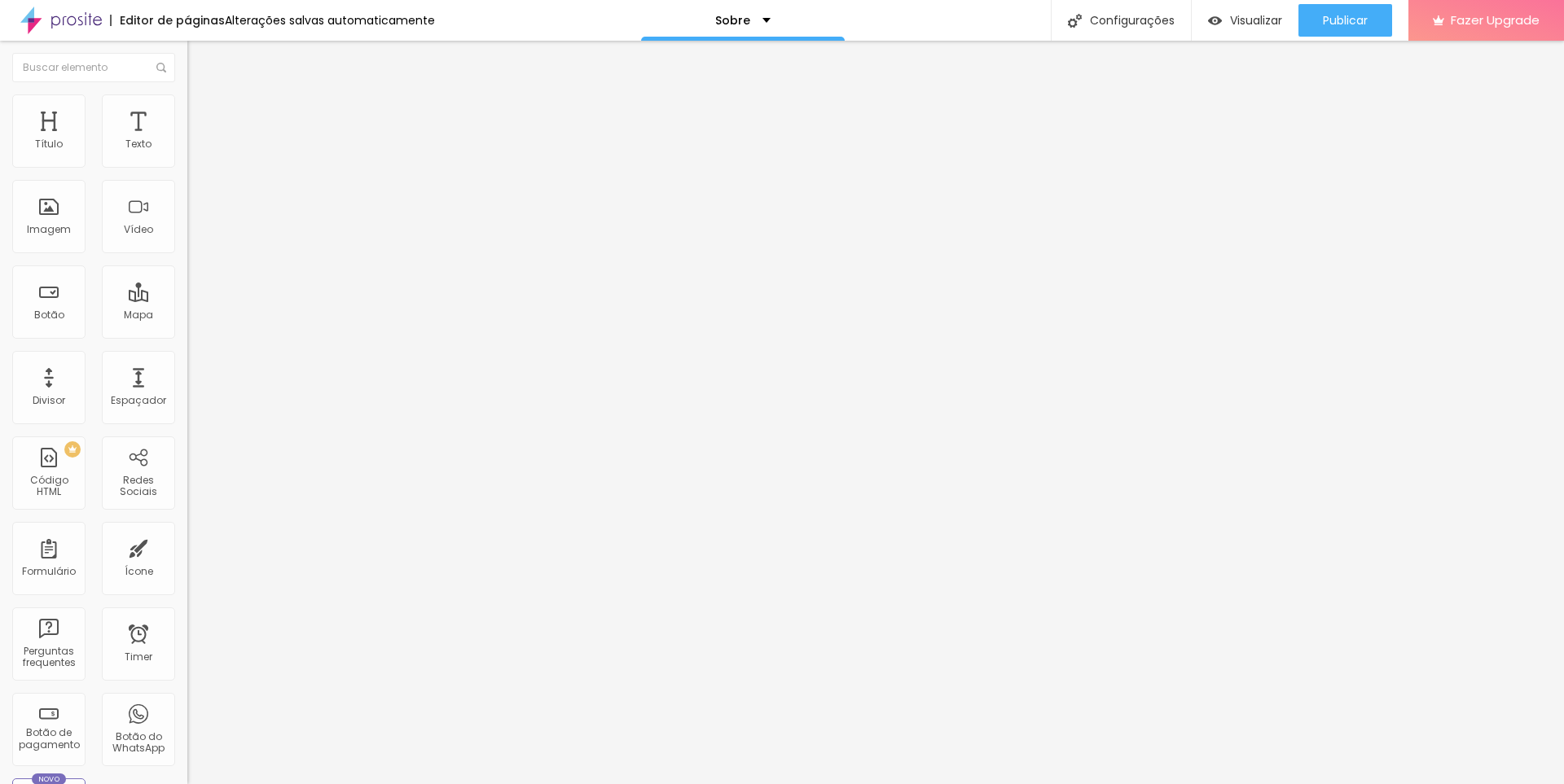
type input "17"
type input "22"
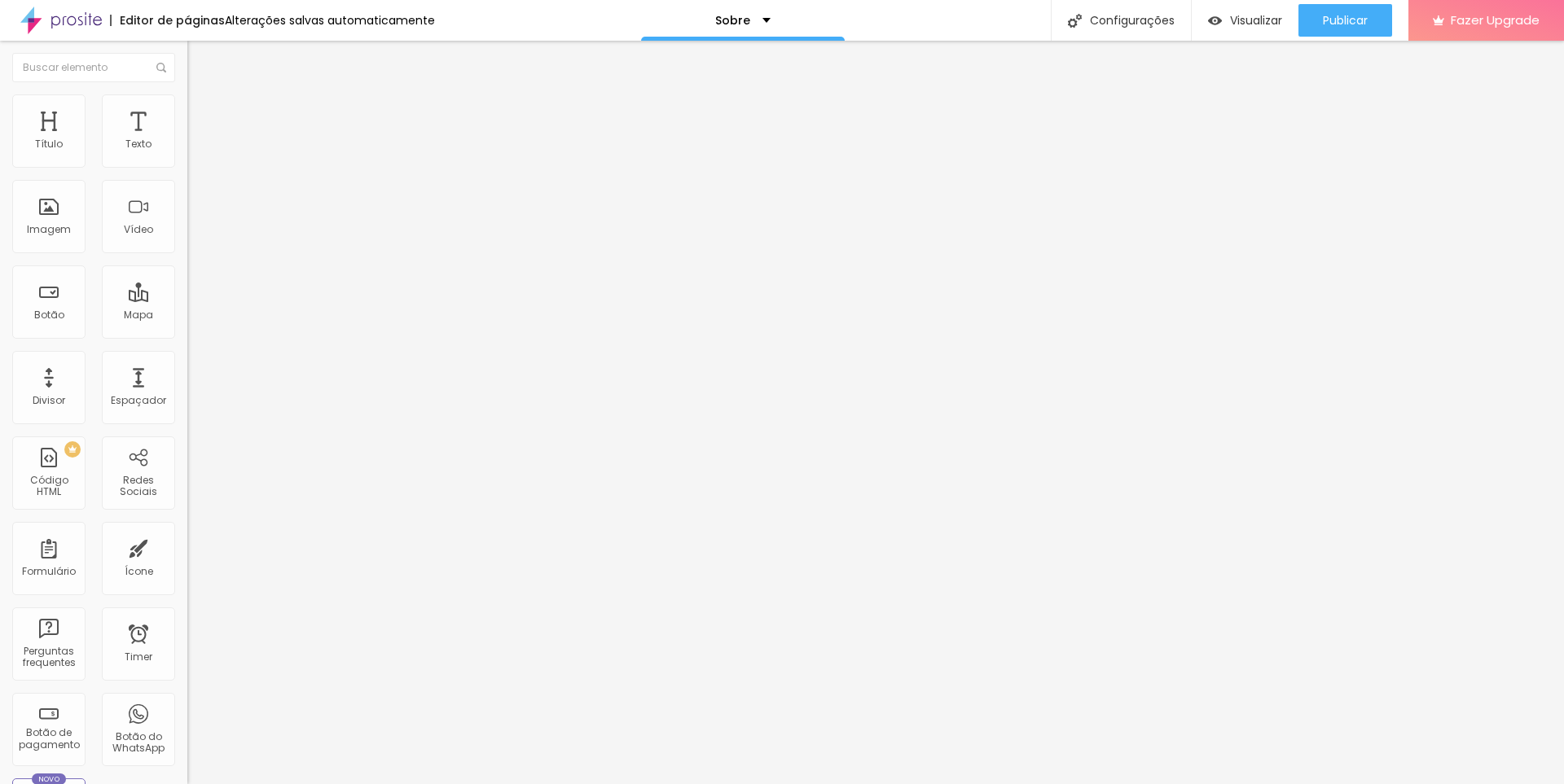
click at [187, 300] on input "range" at bounding box center [240, 306] width 105 height 13
click at [187, 95] on li "Estilo" at bounding box center [281, 103] width 187 height 17
type input "2"
type input "3"
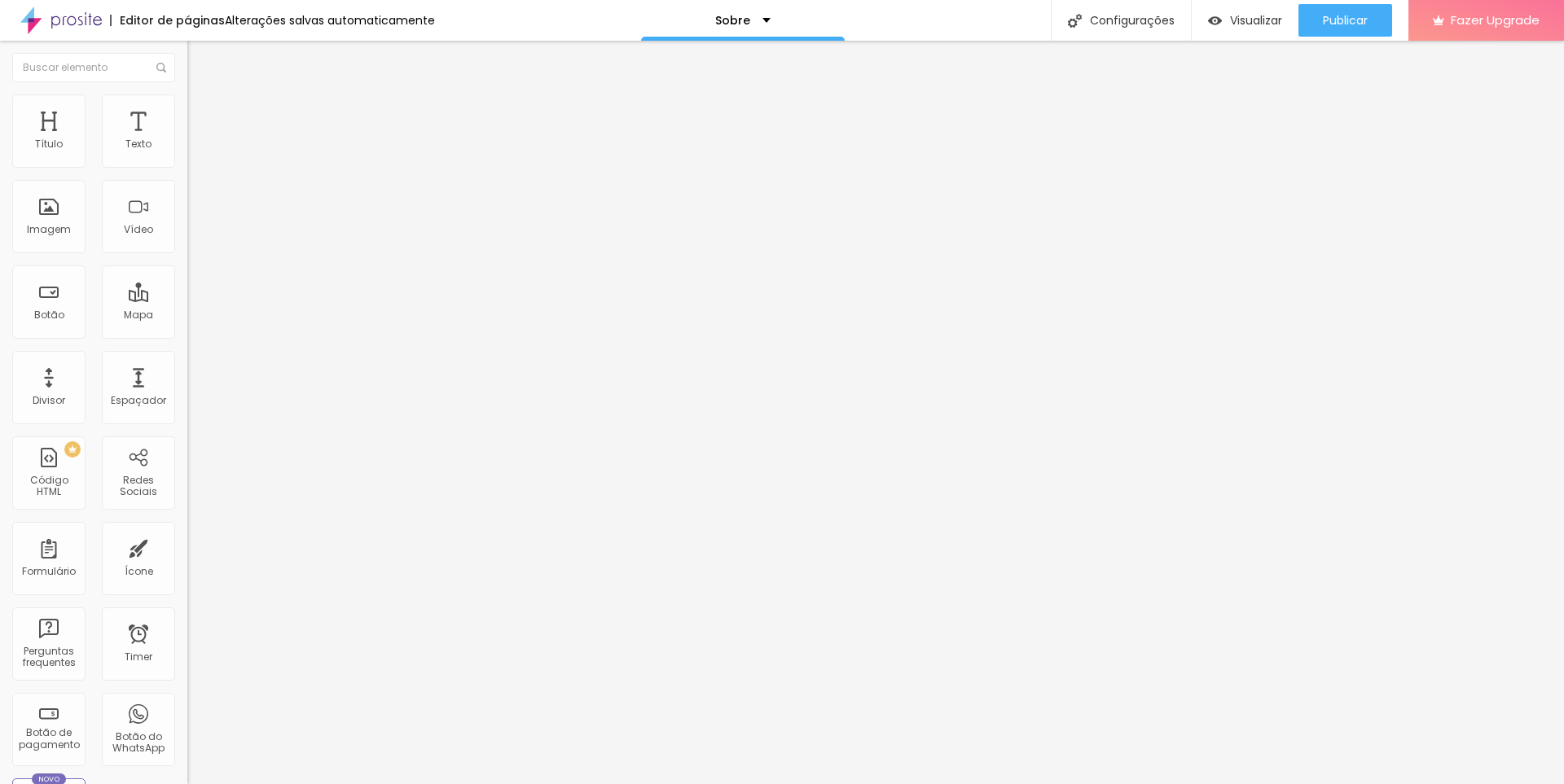
type input "3"
type input "5"
type input "7"
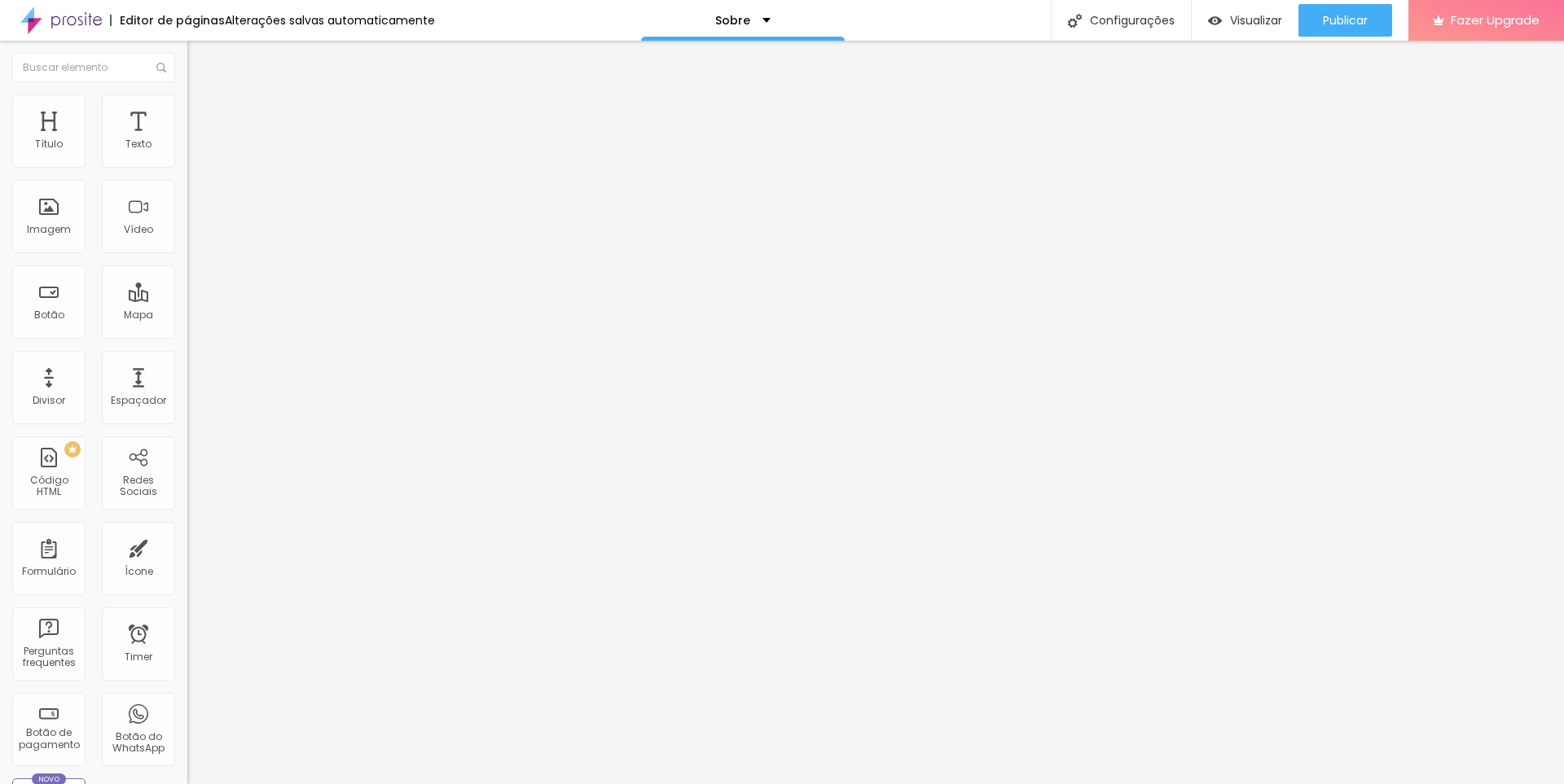
type input "8"
type input "10"
type input "11"
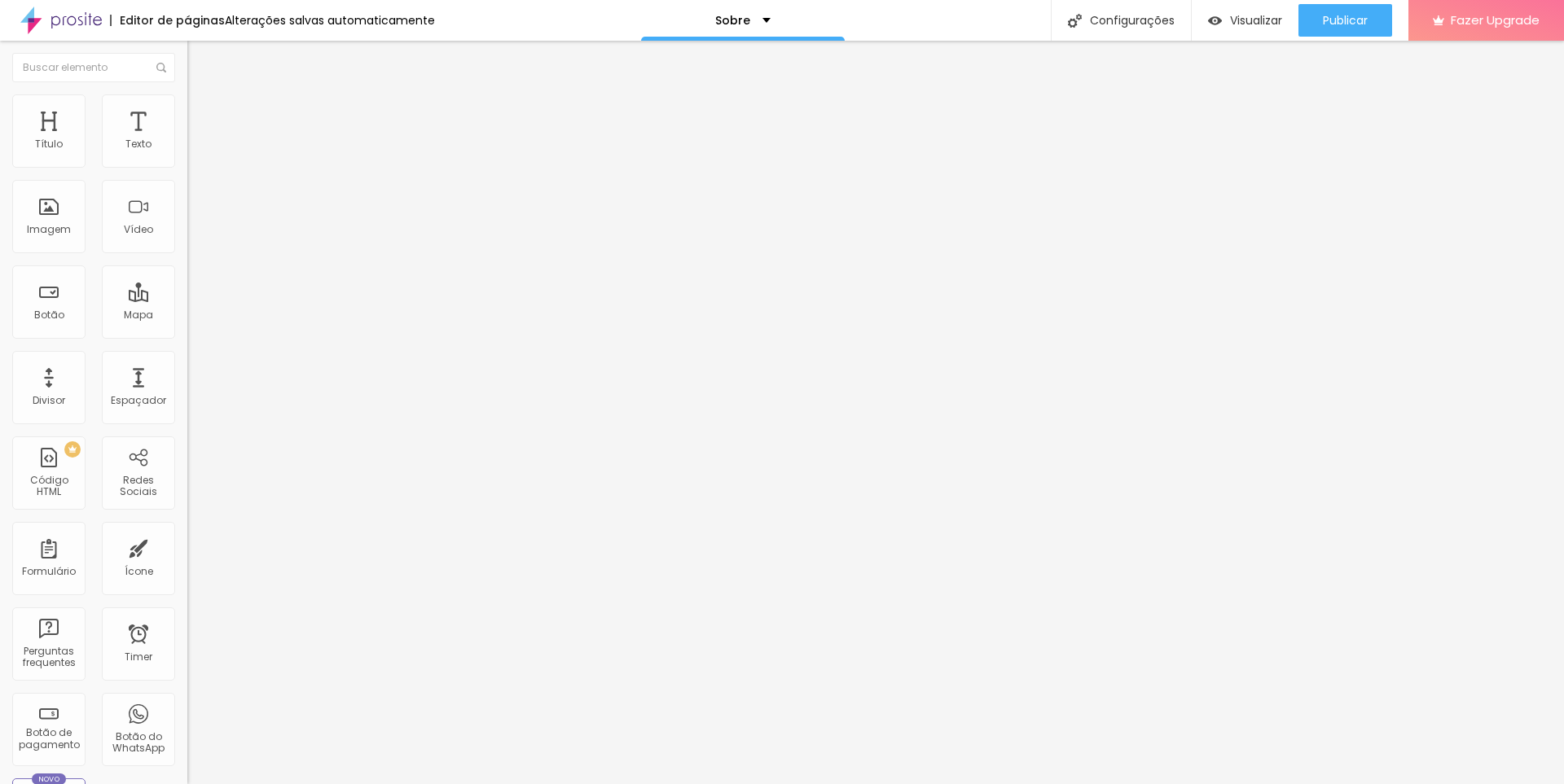
type input "11"
type input "13"
type input "15"
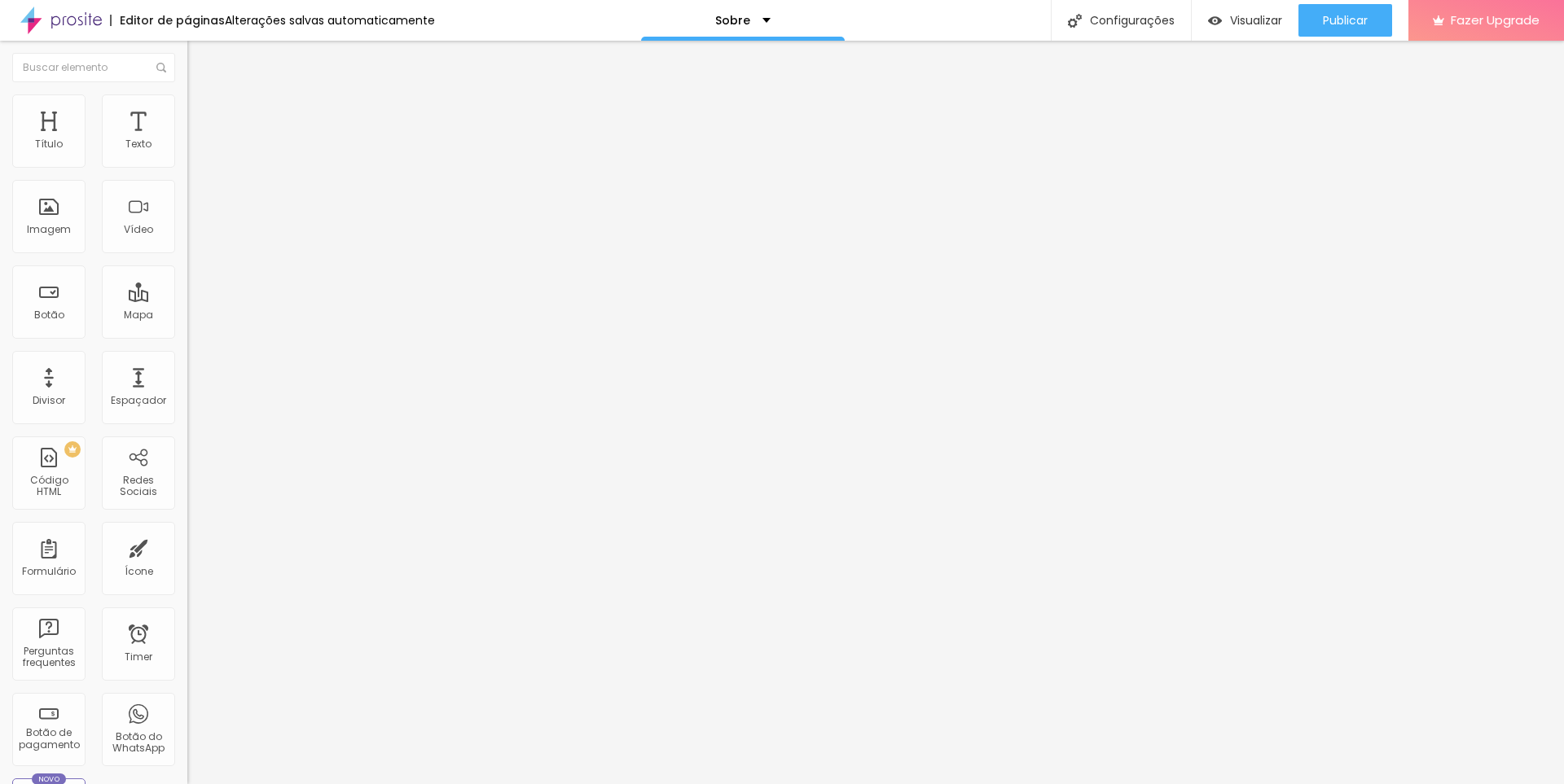
type input "16"
type input "18"
type input "20"
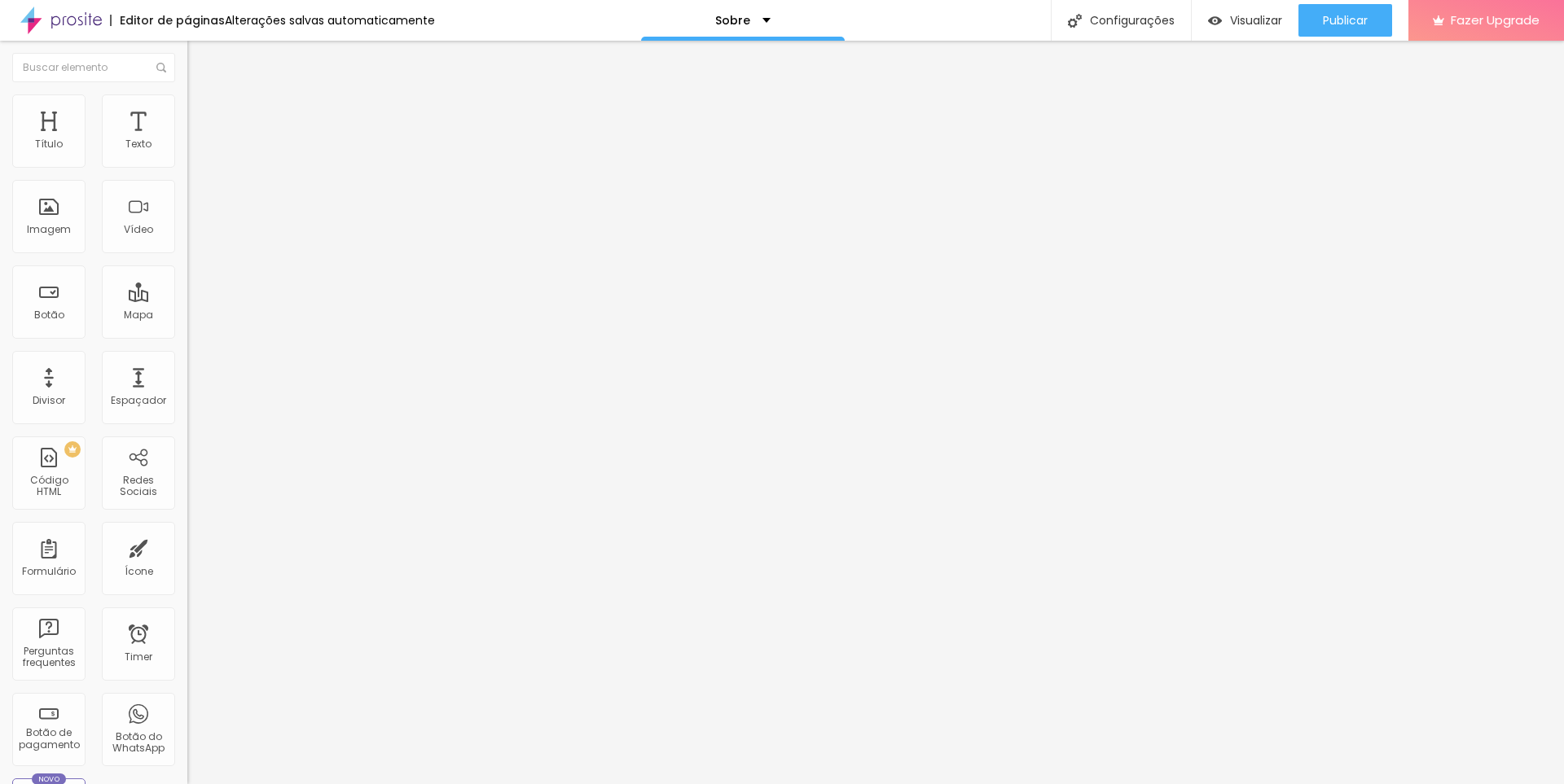
type input "20"
type input "21"
type input "23"
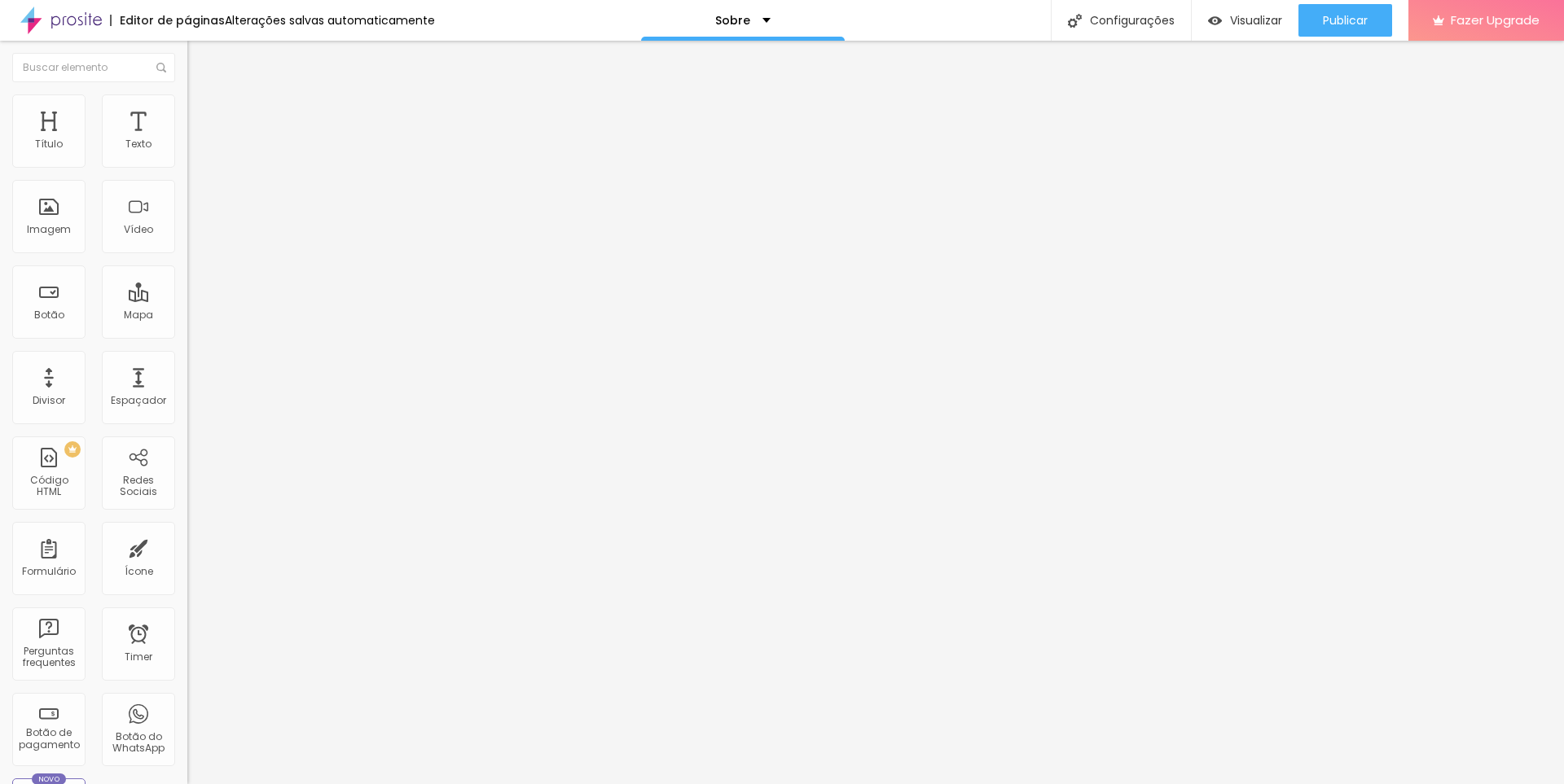
type input "25"
type input "26"
type input "28"
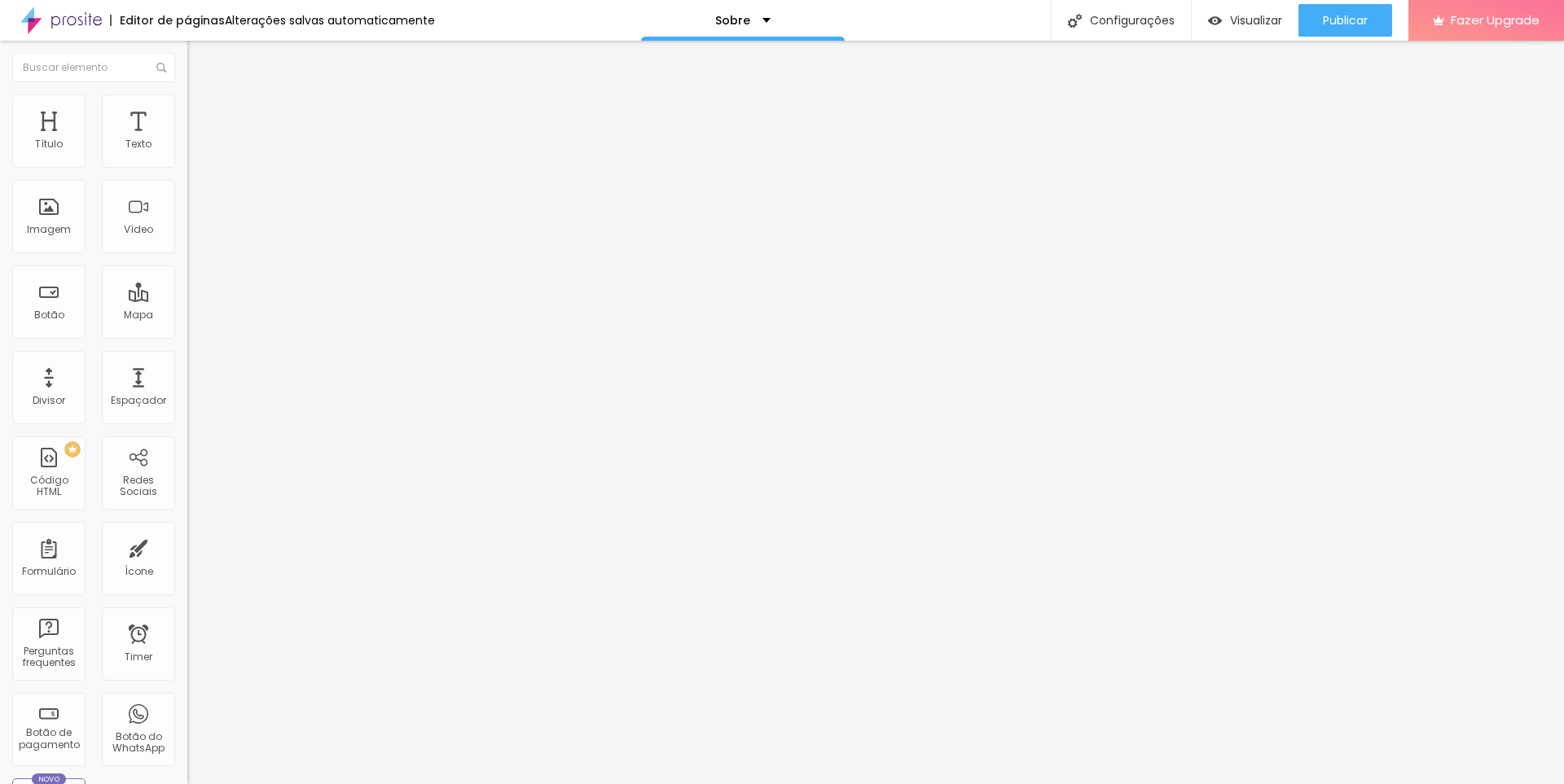
type input "28"
type input "30"
type input "31"
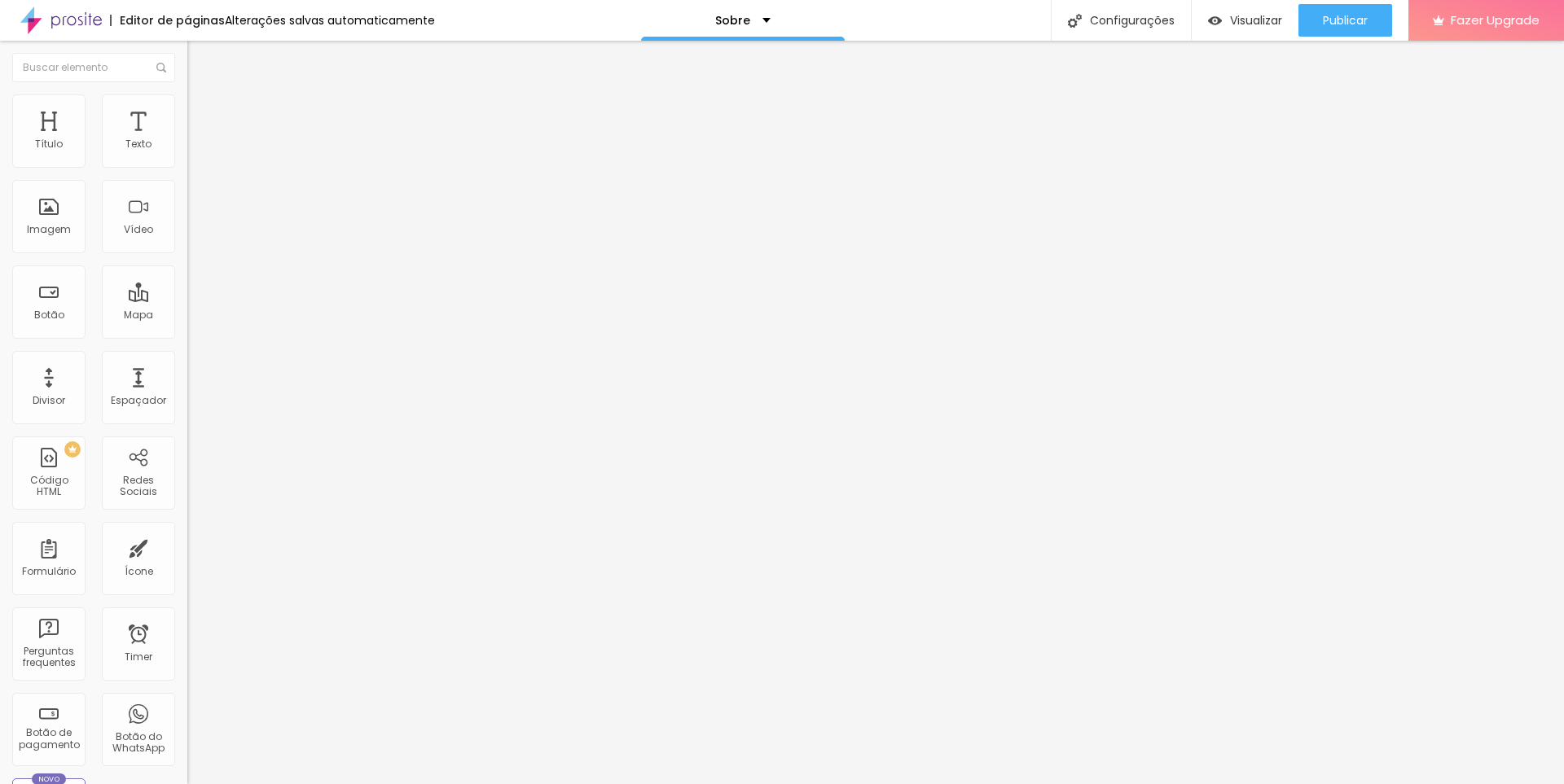
type input "33"
type input "35"
type input "36"
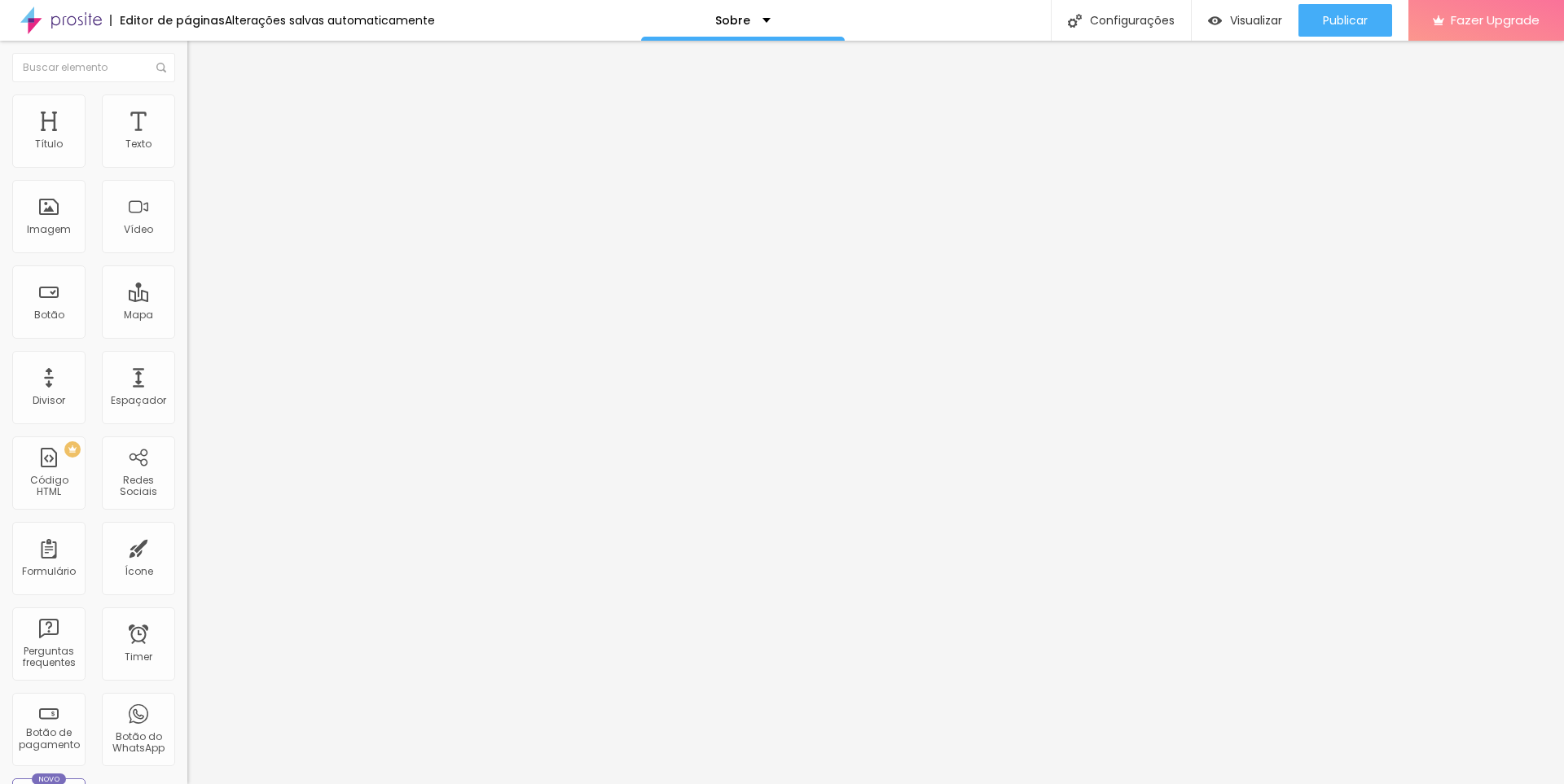
type input "36"
type input "38"
type input "39"
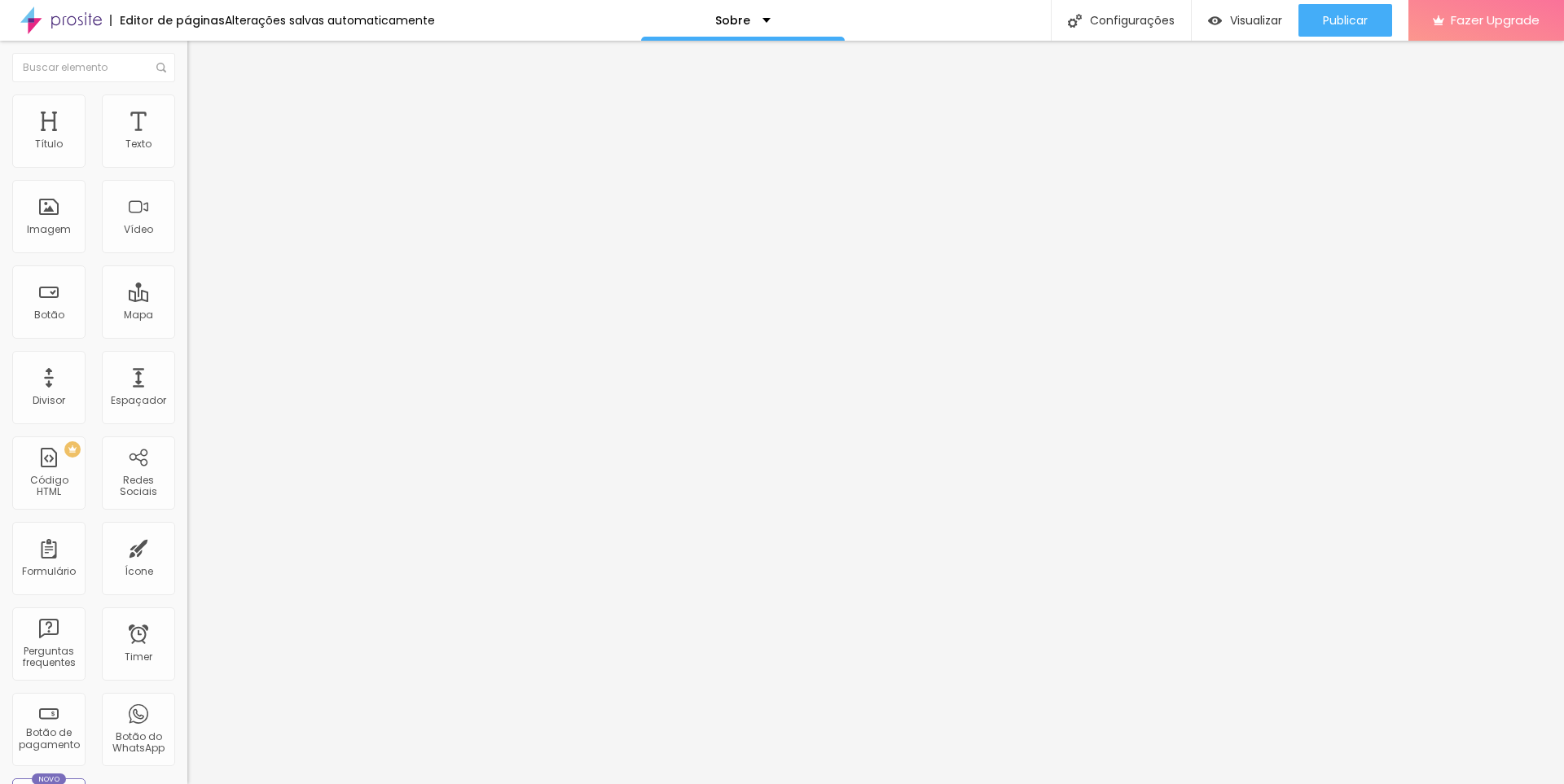
type input "41"
type input "43"
type input "44"
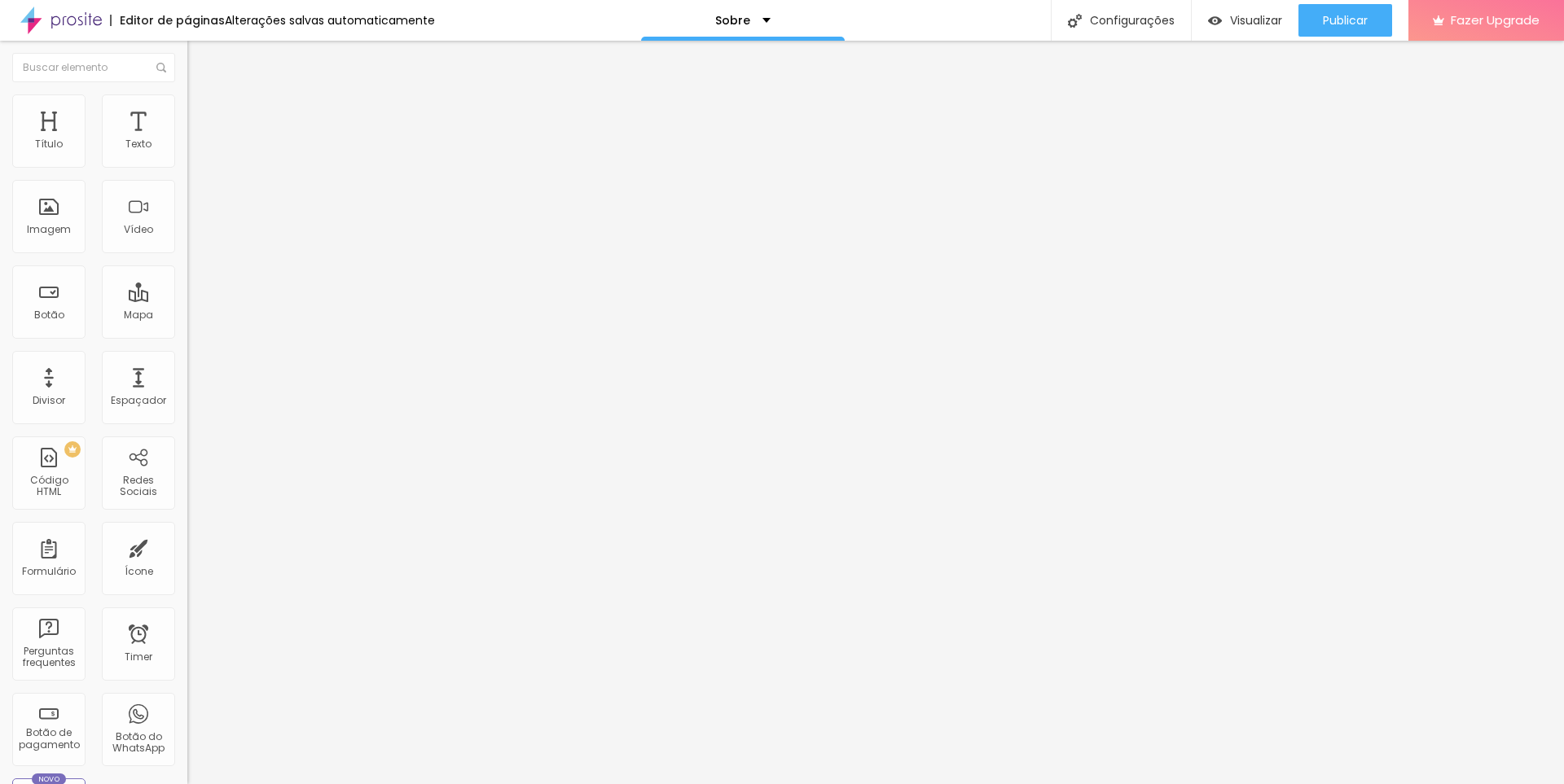
type input "44"
type input "48"
type input "49"
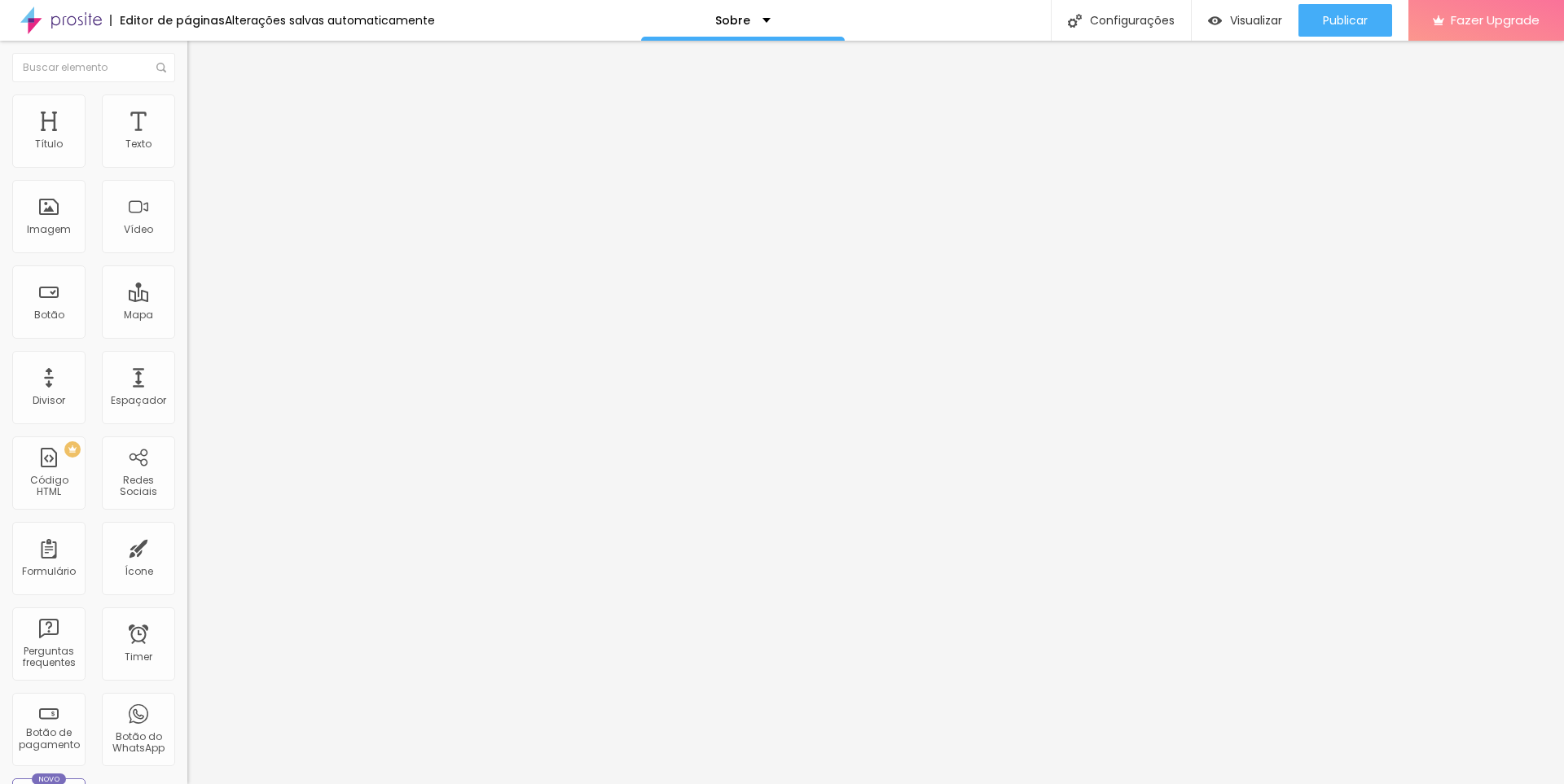
type input "51"
drag, startPoint x: 37, startPoint y: 211, endPoint x: 63, endPoint y: 207, distance: 26.3
type input "51"
click at [187, 358] on input "range" at bounding box center [240, 365] width 105 height 13
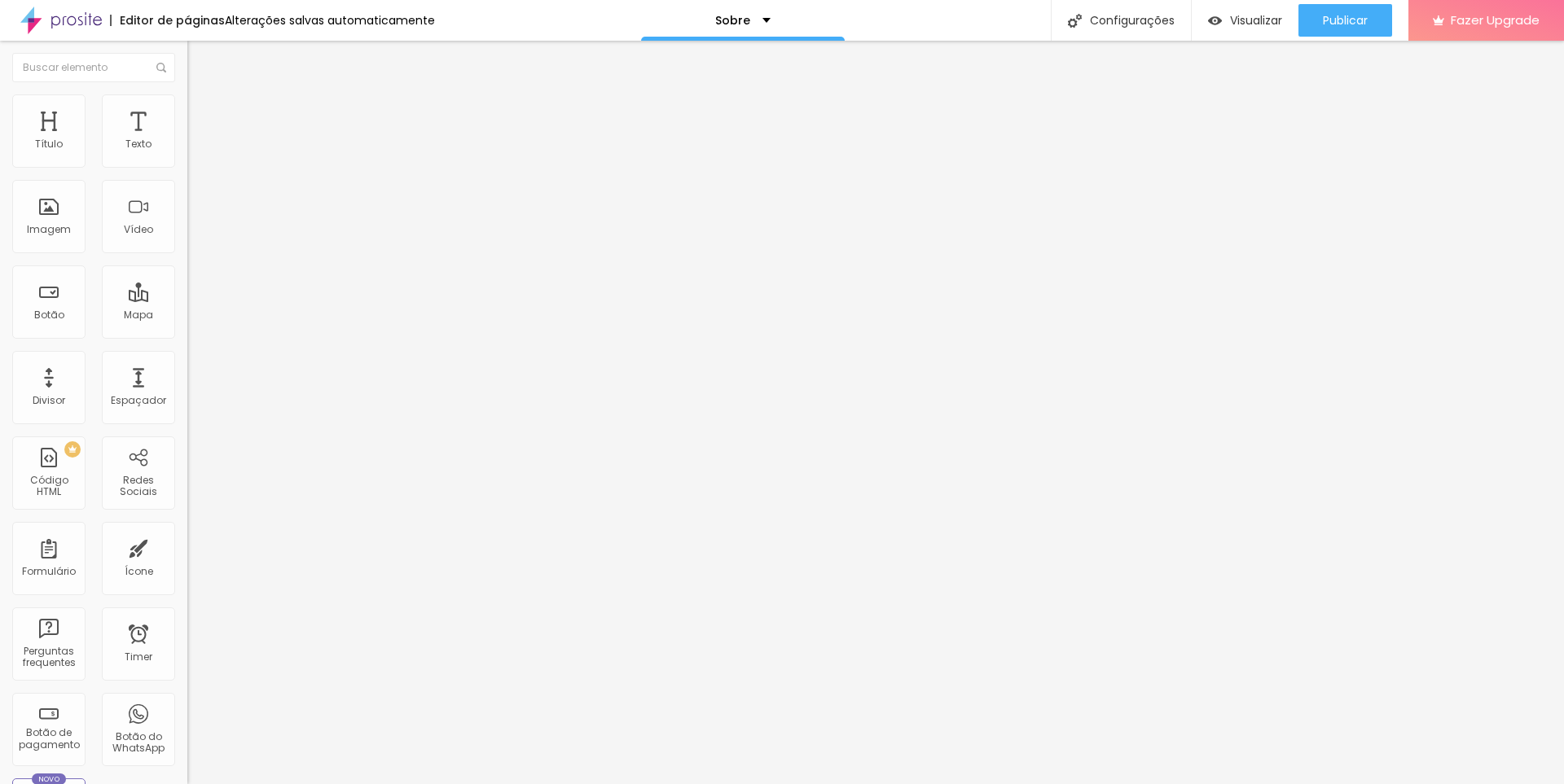
drag, startPoint x: 86, startPoint y: 303, endPoint x: 14, endPoint y: 303, distance: 72.0
paste input "[DOMAIN_NAME][URL]"
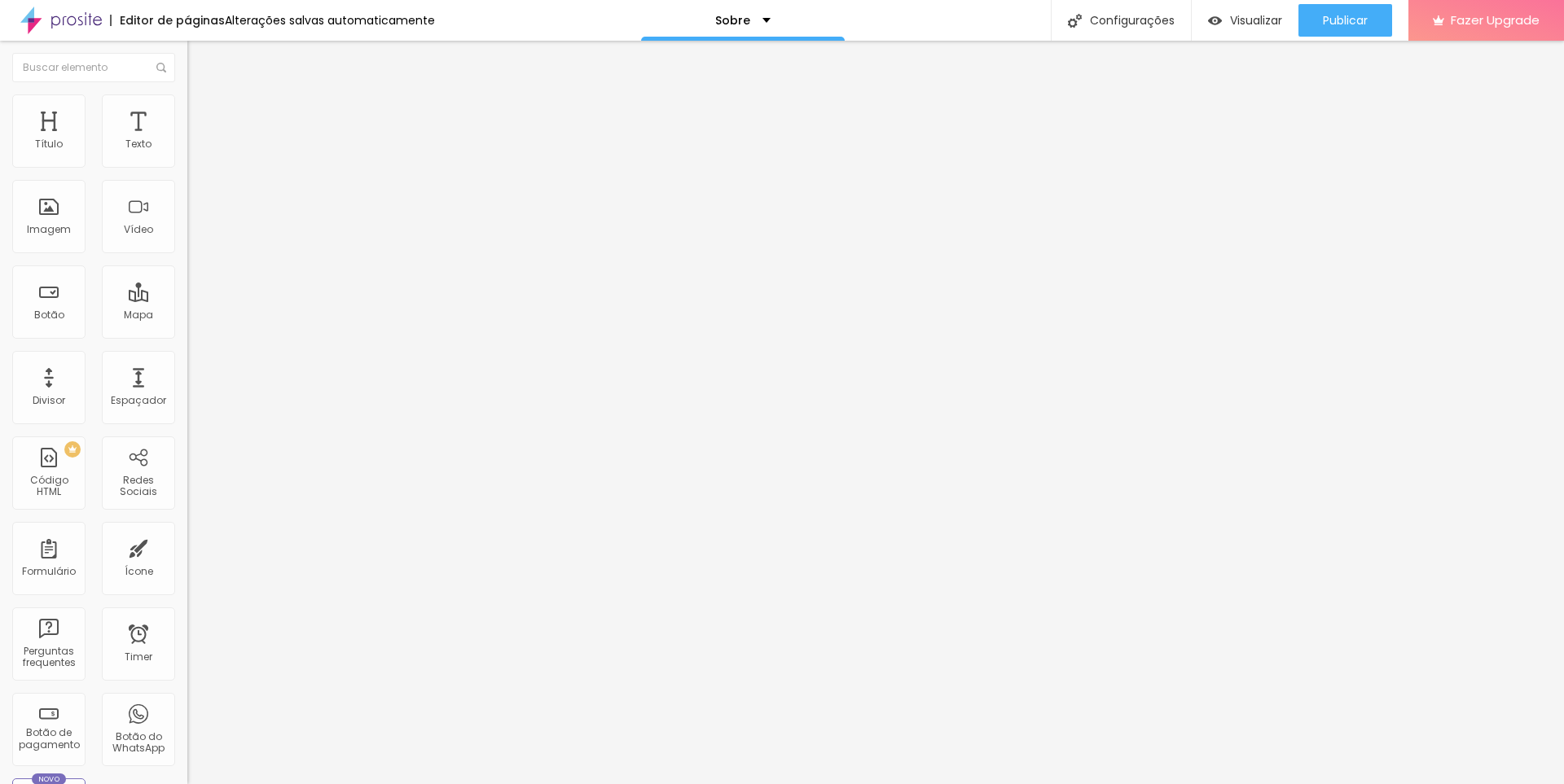
scroll to position [0, 111]
type input "[URL][DOMAIN_NAME]"
click at [187, 548] on div "Editar Redes Sociais Conteúdo Estilo Avançado Facebook Rede social Facebook End…" at bounding box center [281, 413] width 187 height 744
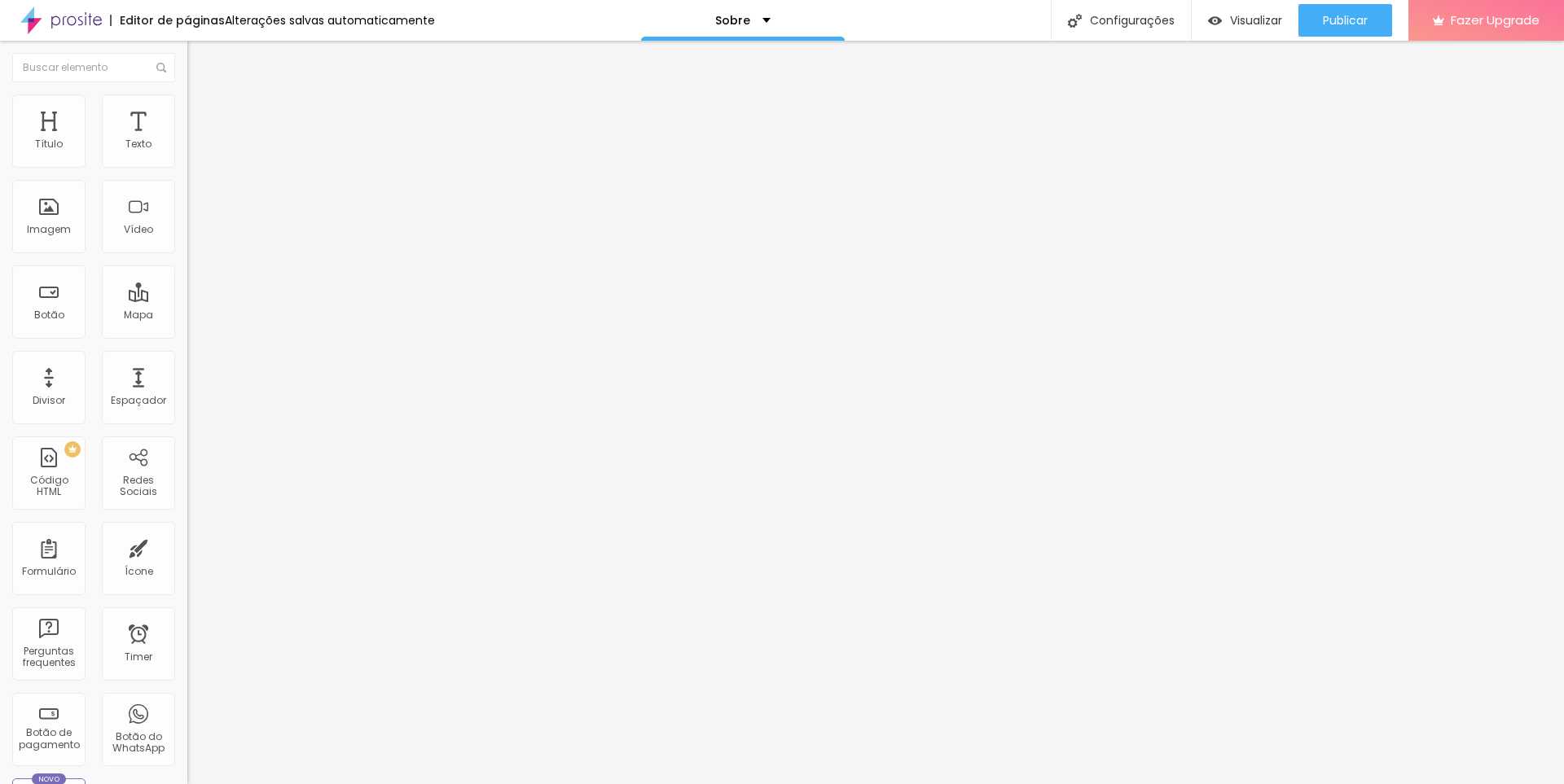
paste input "[PHONE_NUMBER]"
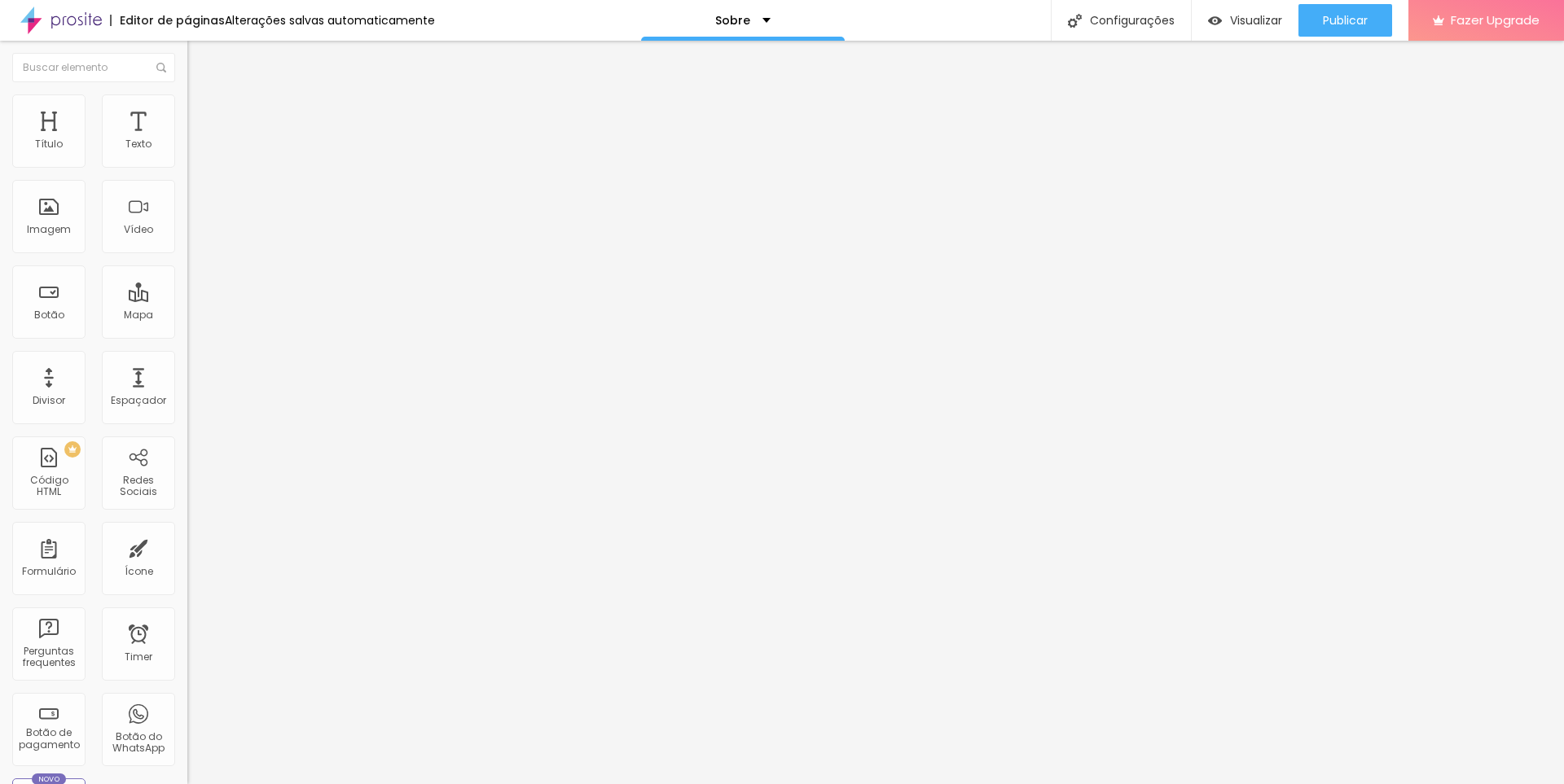
scroll to position [0, 0]
click at [1343, 16] on span "Publicar" at bounding box center [1345, 21] width 45 height 13
click at [187, 153] on input "Alboom Brasil" at bounding box center [285, 145] width 196 height 17
drag, startPoint x: 102, startPoint y: 178, endPoint x: 5, endPoint y: 160, distance: 98.7
click at [187, 153] on input "Alboom Brasil" at bounding box center [285, 145] width 196 height 17
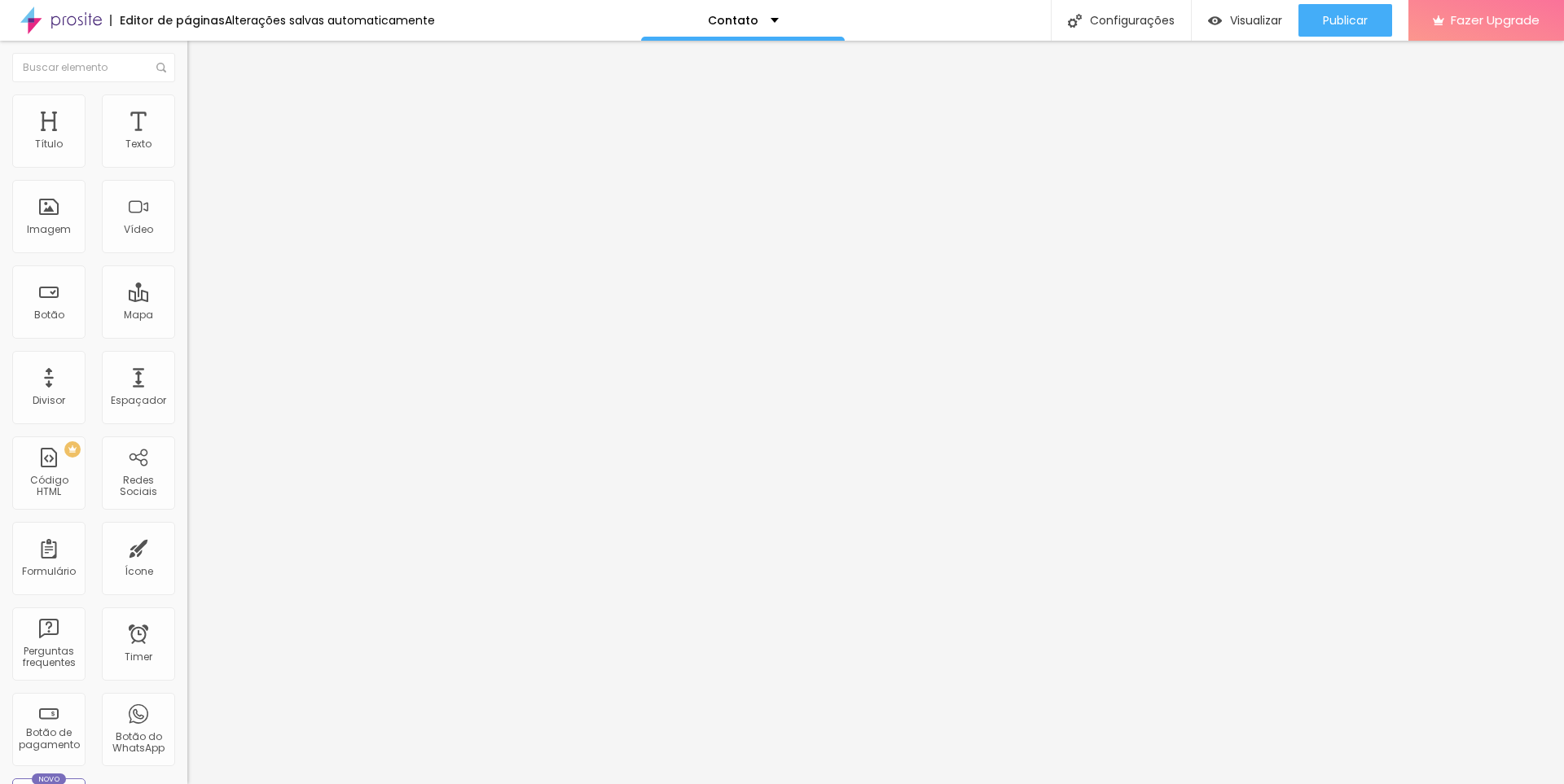
paste input "-22.592297, -46.357196"
type input "-22.592297, -46.357196"
click at [187, 95] on li "Avançado" at bounding box center [281, 103] width 187 height 17
click at [187, 93] on img at bounding box center [195, 86] width 15 height 15
click at [1360, 19] on span "Publicar" at bounding box center [1345, 21] width 45 height 13
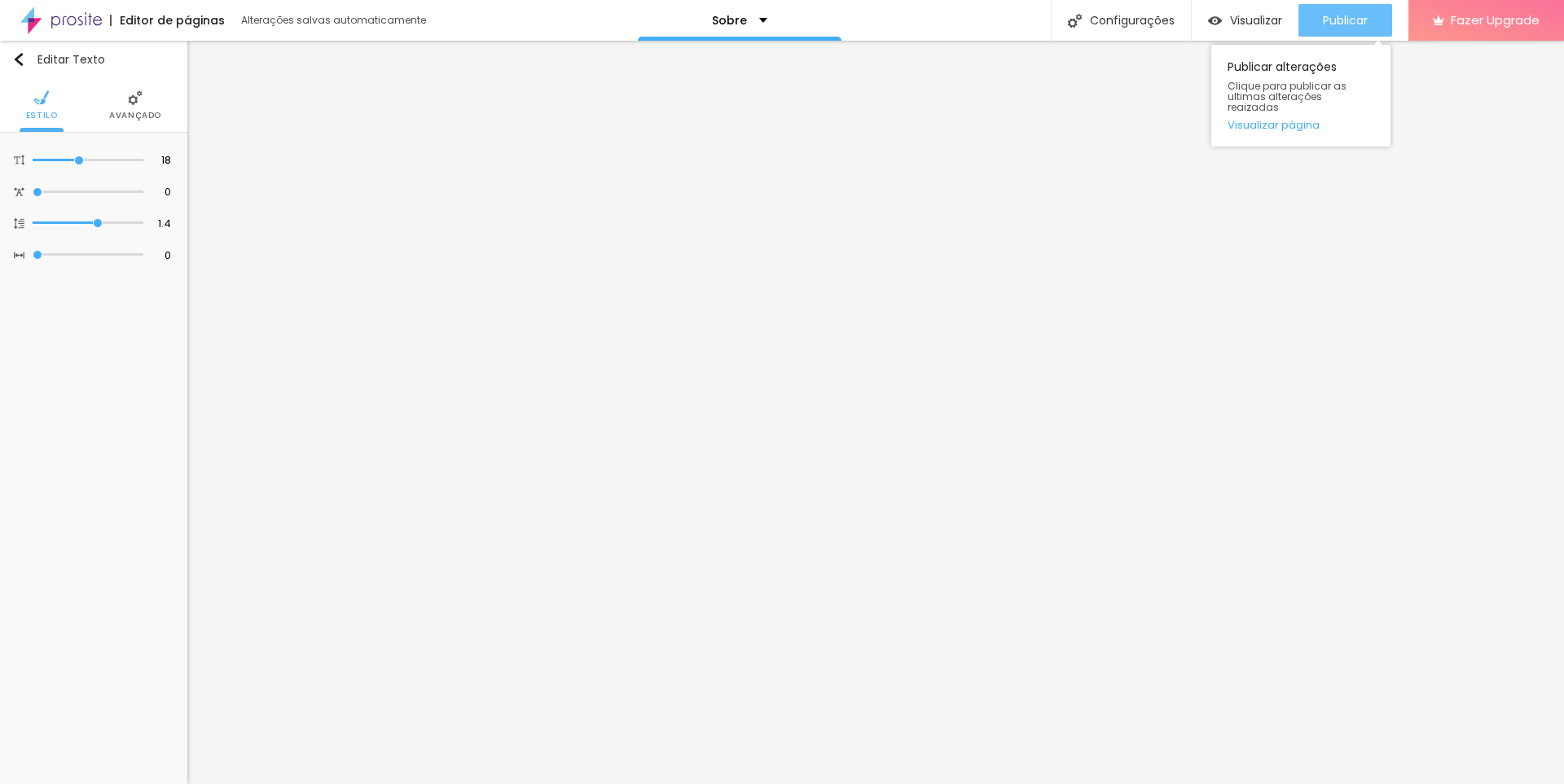
click at [1338, 24] on span "Publicar" at bounding box center [1345, 21] width 45 height 13
click at [1343, 19] on span "Publicar" at bounding box center [1345, 21] width 45 height 13
